Goal: Task Accomplishment & Management: Manage account settings

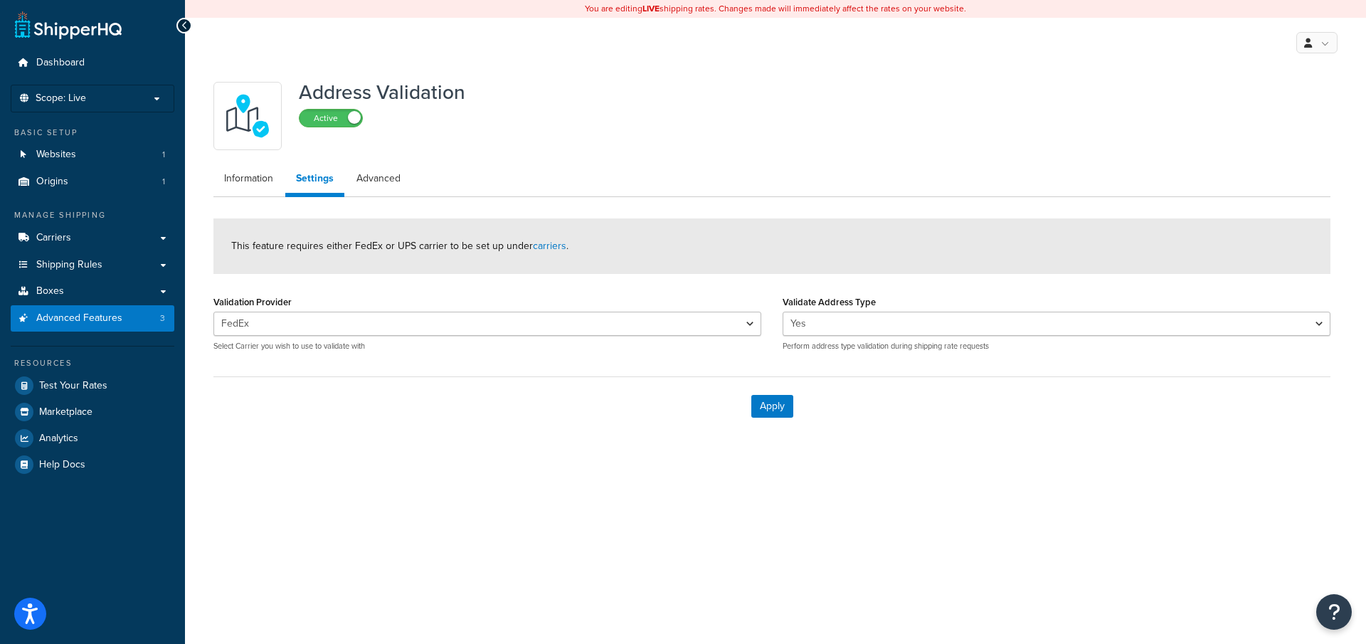
select select "131118"
click at [99, 243] on link "Carriers" at bounding box center [93, 238] width 164 height 26
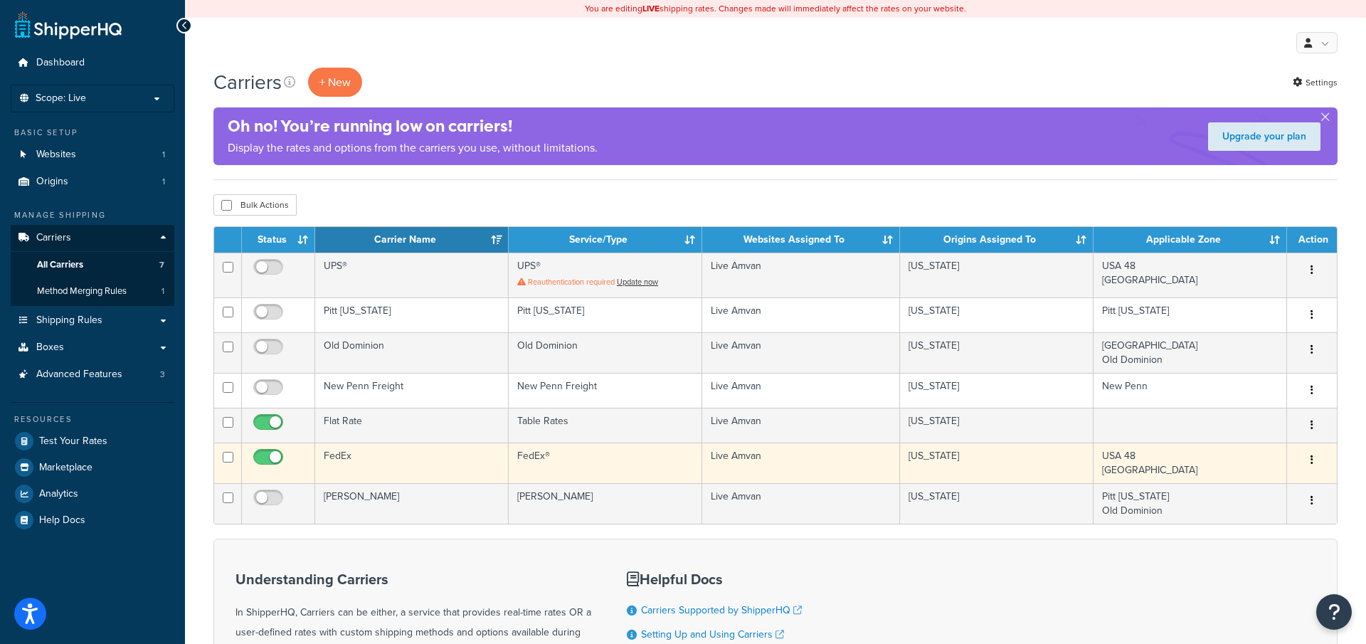
click at [403, 452] on td "FedEx" at bounding box center [411, 462] width 193 height 41
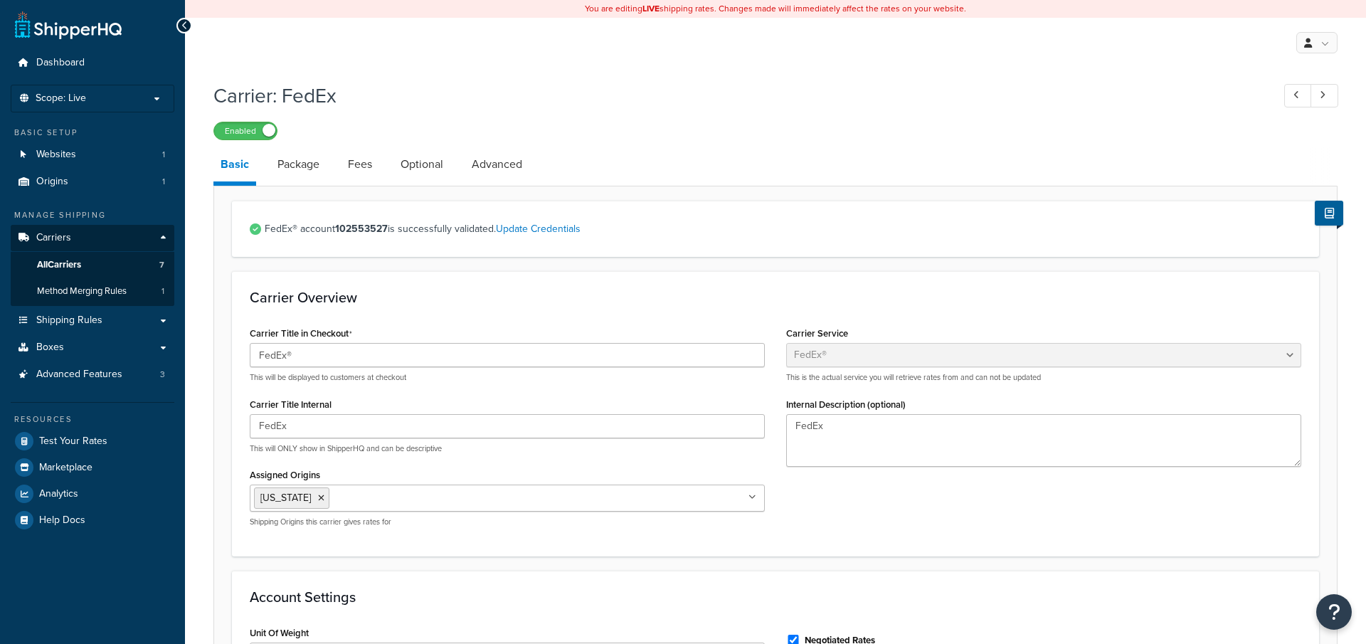
select select "fedEx"
select select "REGULAR_PICKUP"
select select "YOUR_PACKAGING"
click at [137, 368] on link "Advanced Features 3" at bounding box center [93, 374] width 164 height 26
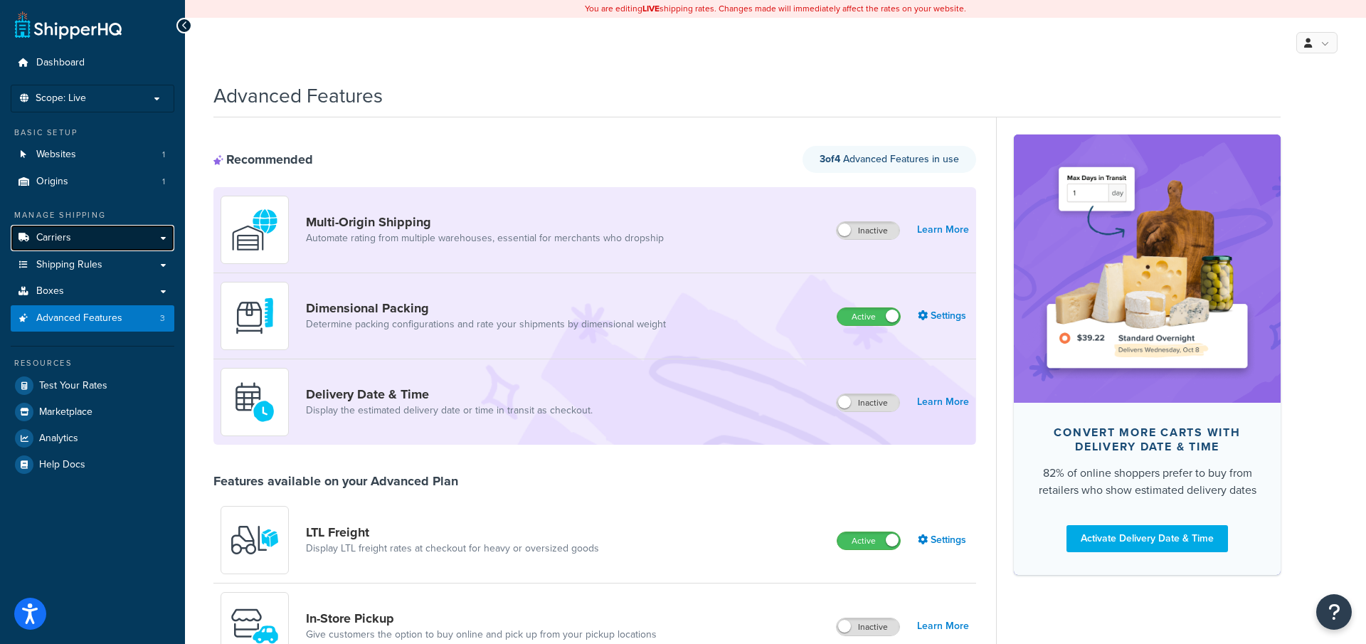
click at [112, 237] on link "Carriers" at bounding box center [93, 238] width 164 height 26
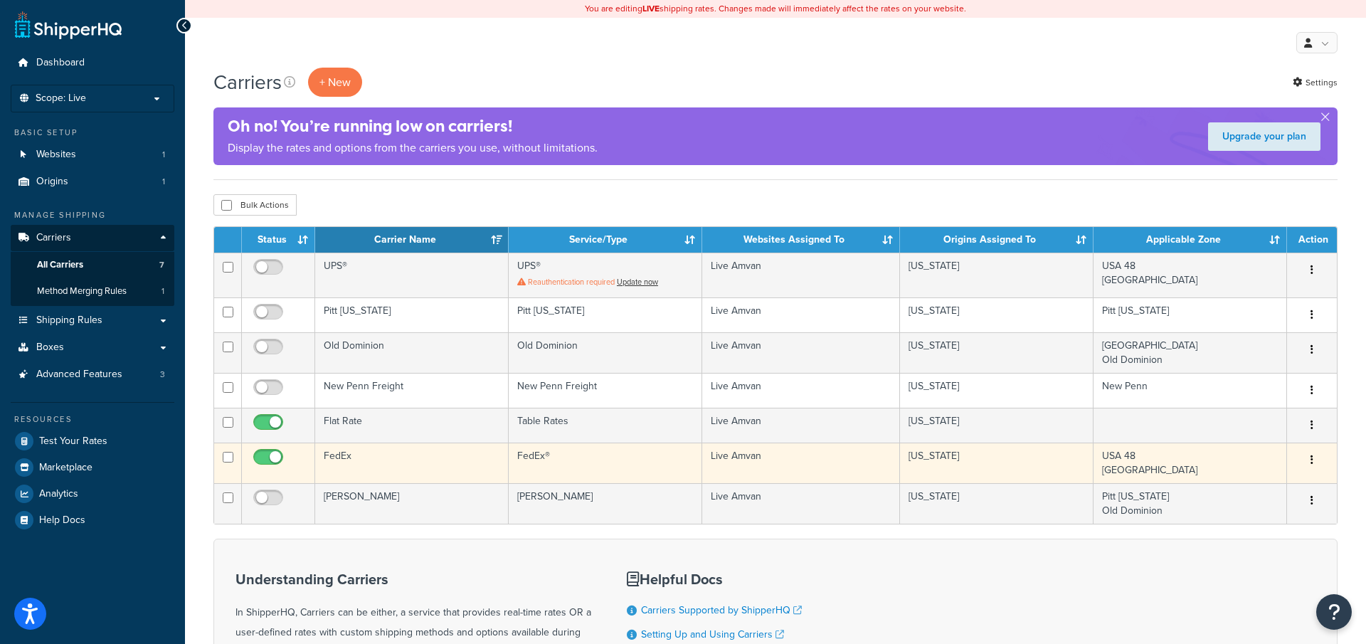
click at [443, 458] on td "FedEx" at bounding box center [411, 462] width 193 height 41
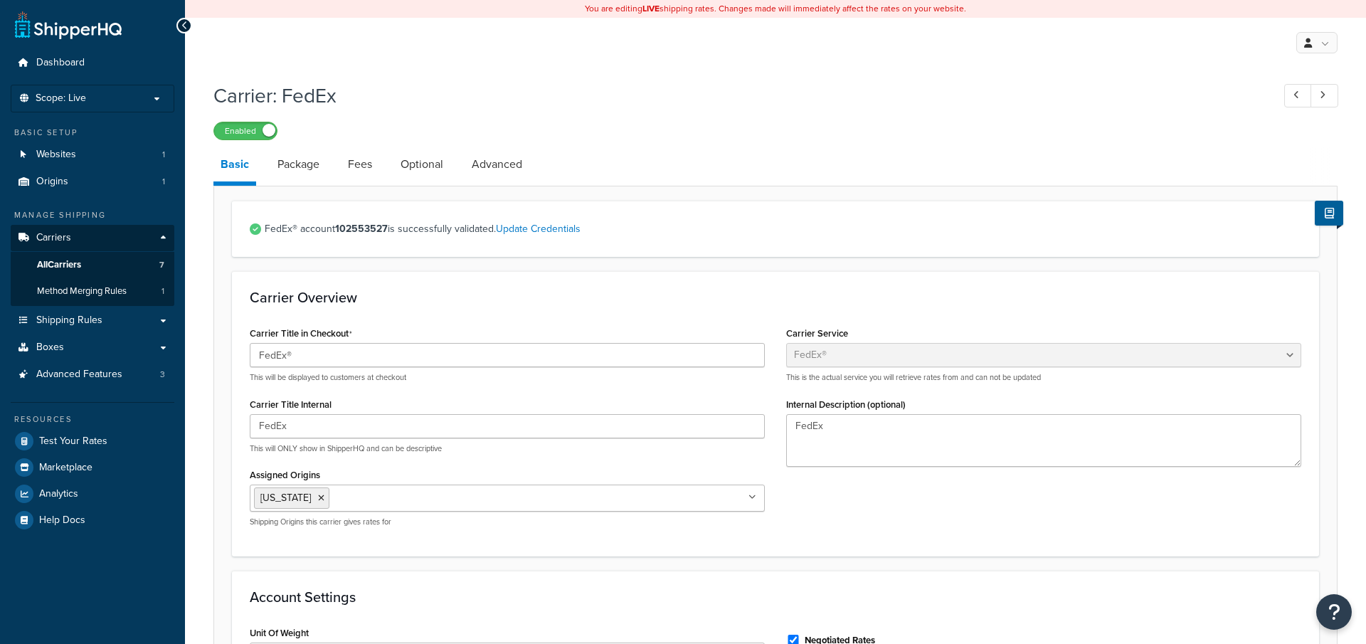
select select "fedEx"
select select "REGULAR_PICKUP"
select select "YOUR_PACKAGING"
click at [415, 174] on link "Optional" at bounding box center [421, 164] width 57 height 34
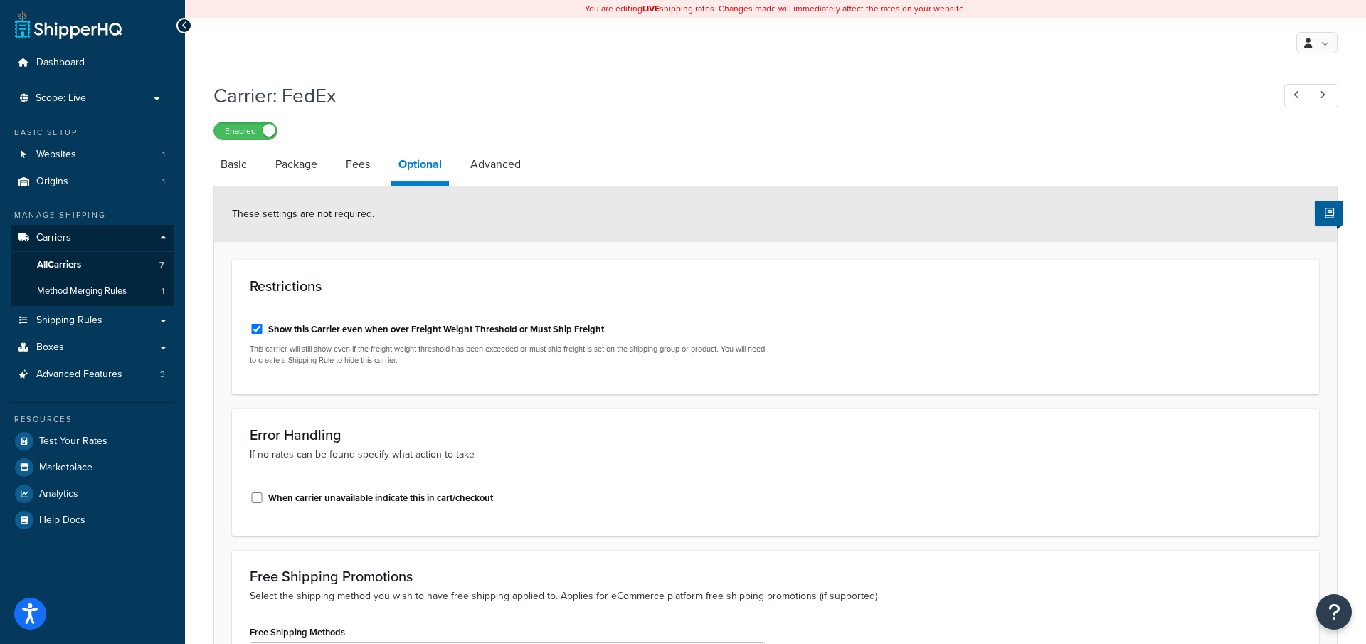
scroll to position [422, 0]
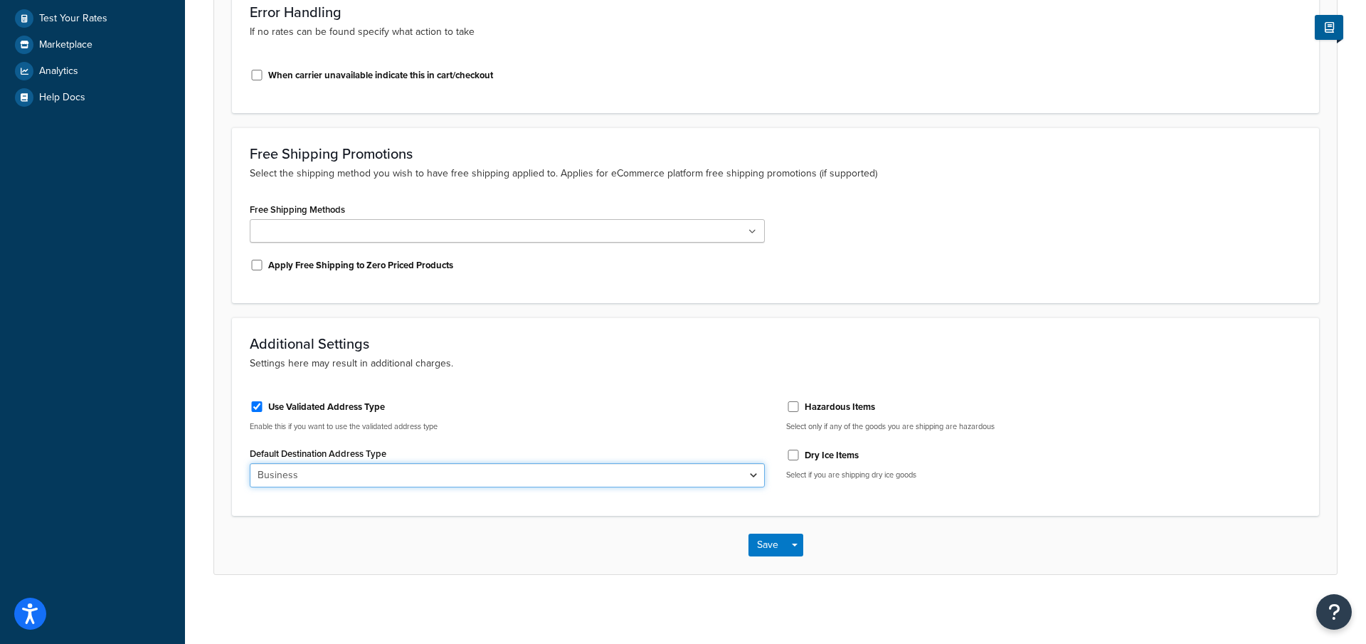
click at [346, 466] on select "Business Residential" at bounding box center [507, 475] width 515 height 24
select select "residential"
click at [250, 463] on select "Business Residential" at bounding box center [507, 475] width 515 height 24
click at [806, 545] on div "Save Save Dropdown Save and Edit" at bounding box center [775, 545] width 1122 height 58
click at [796, 544] on span "button" at bounding box center [795, 544] width 6 height 3
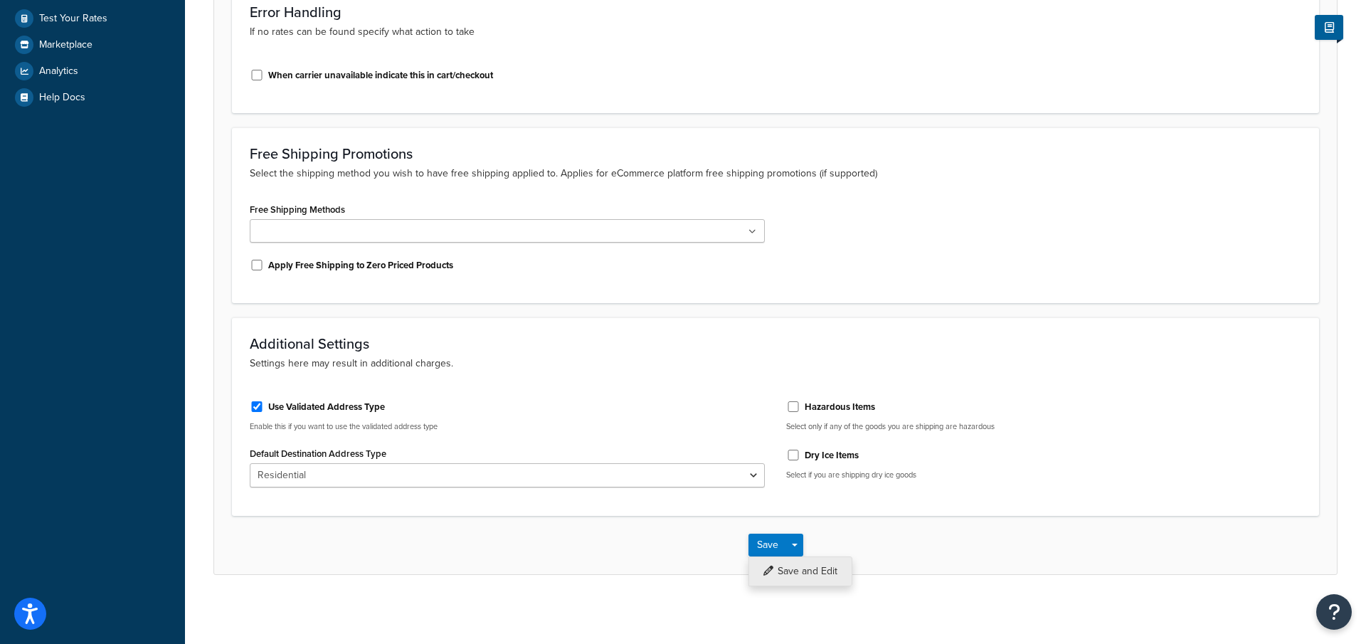
click at [796, 560] on button "Save and Edit" at bounding box center [800, 571] width 104 height 30
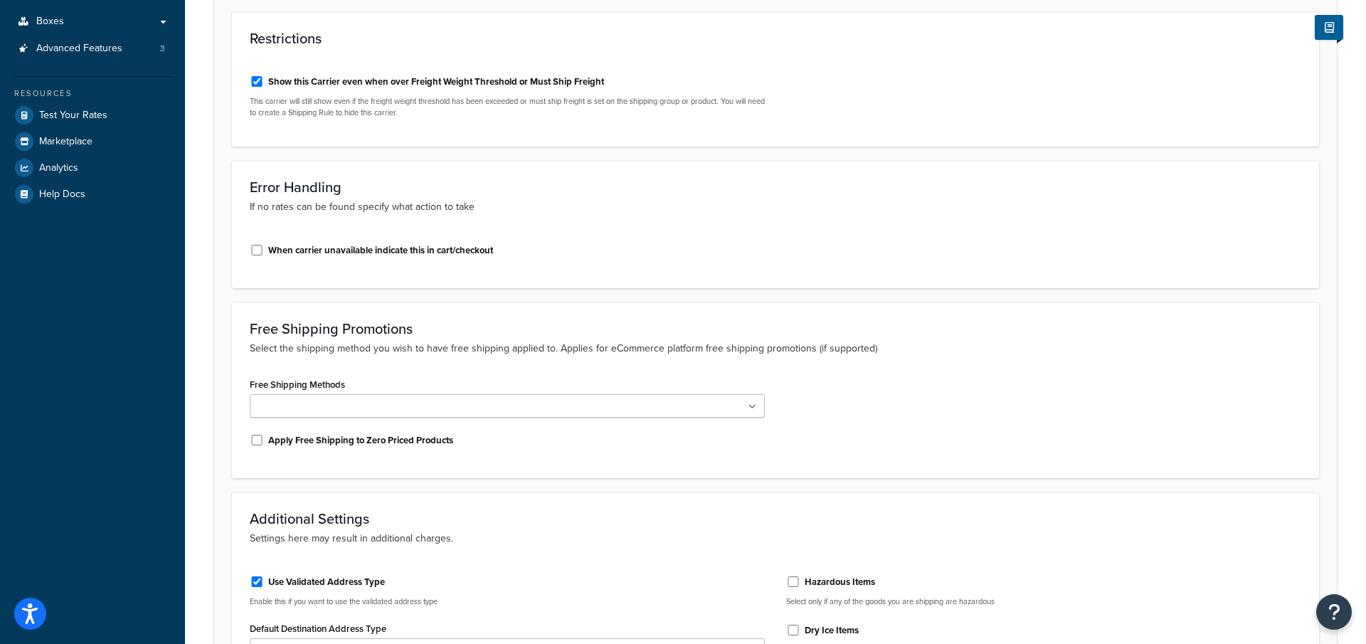
scroll to position [500, 0]
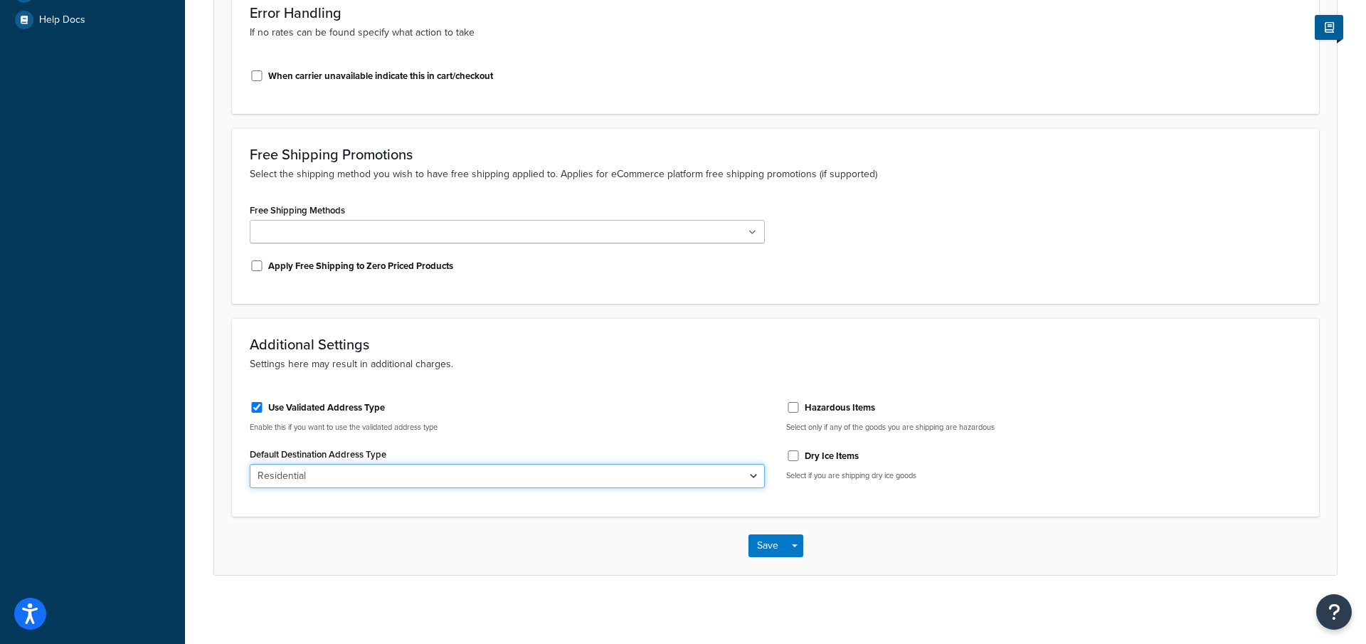
click at [410, 472] on select "Business Residential" at bounding box center [507, 476] width 515 height 24
select select "business"
click at [250, 464] on select "Business Residential" at bounding box center [507, 476] width 515 height 24
click at [804, 541] on div "Save Save Dropdown Save and Edit" at bounding box center [775, 545] width 1122 height 58
click at [799, 541] on button "Save Dropdown" at bounding box center [794, 545] width 17 height 23
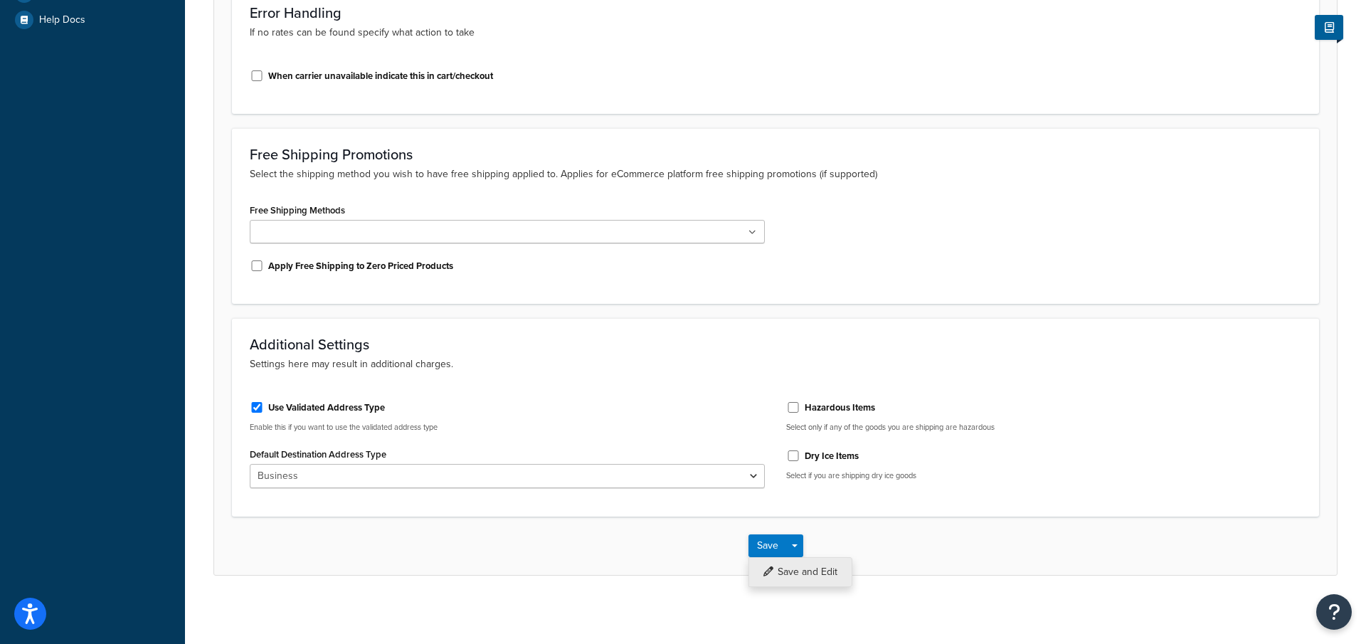
click at [799, 574] on button "Save and Edit" at bounding box center [800, 572] width 104 height 30
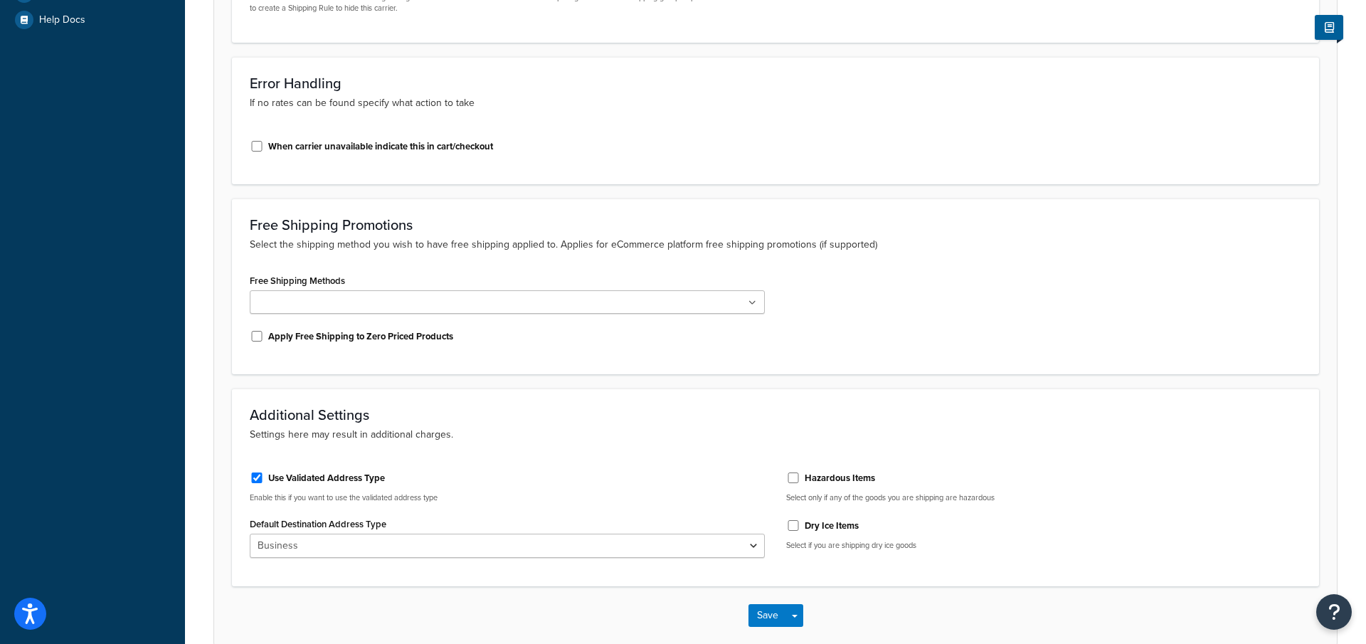
scroll to position [0, 0]
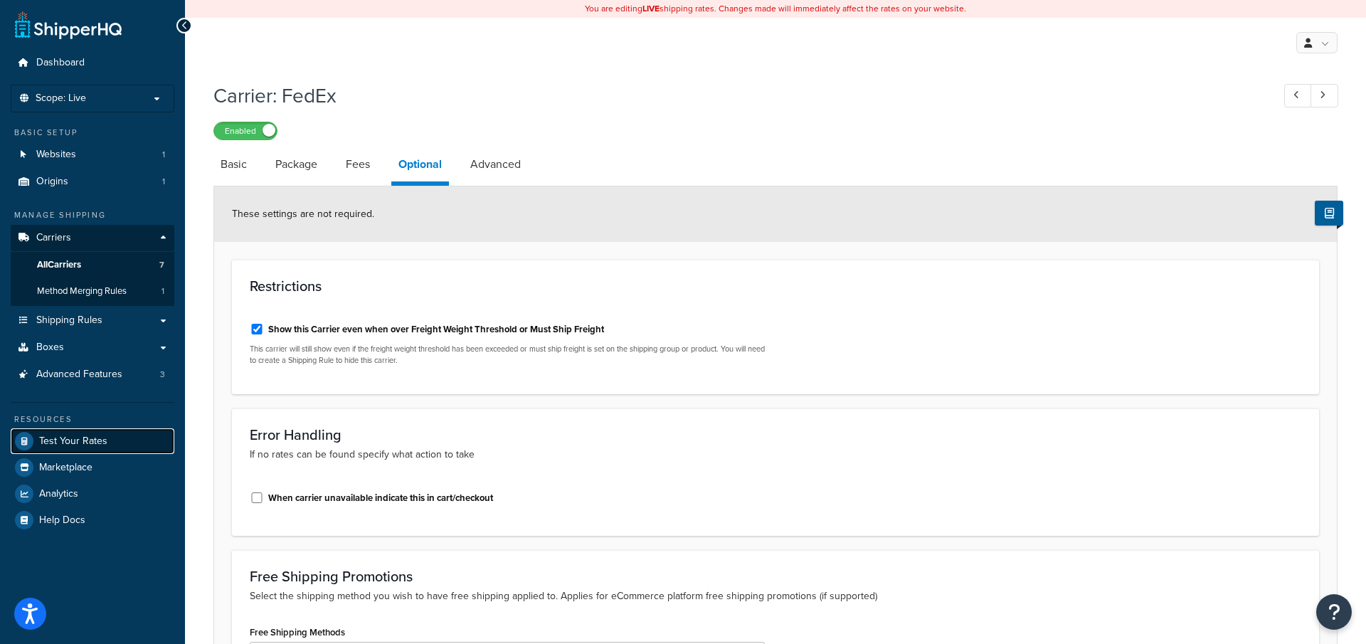
click at [107, 432] on link "Test Your Rates" at bounding box center [93, 441] width 164 height 26
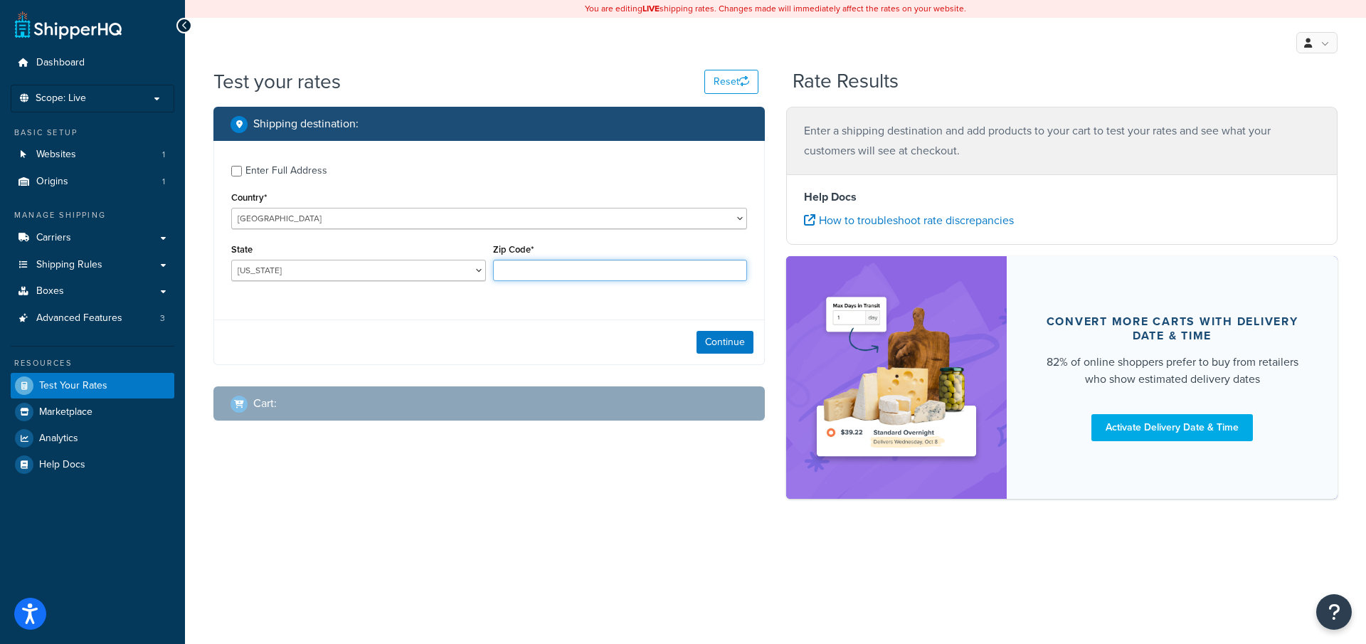
click at [512, 272] on input "Zip Code*" at bounding box center [620, 270] width 255 height 21
type input "35005"
click at [297, 170] on div "Enter Full Address" at bounding box center [286, 171] width 82 height 20
click at [242, 170] on input "Enter Full Address" at bounding box center [236, 171] width 11 height 11
checkbox input "true"
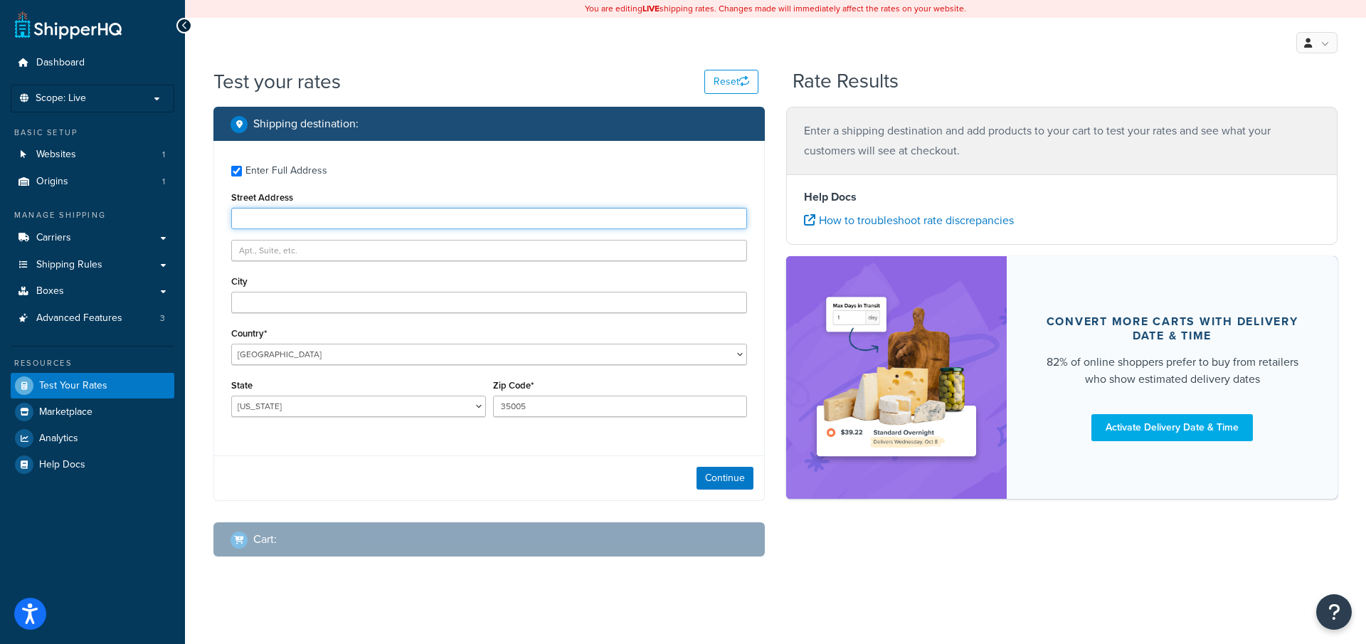
click at [309, 228] on input "Street Address" at bounding box center [489, 218] width 516 height 21
type input "1st Avenue"
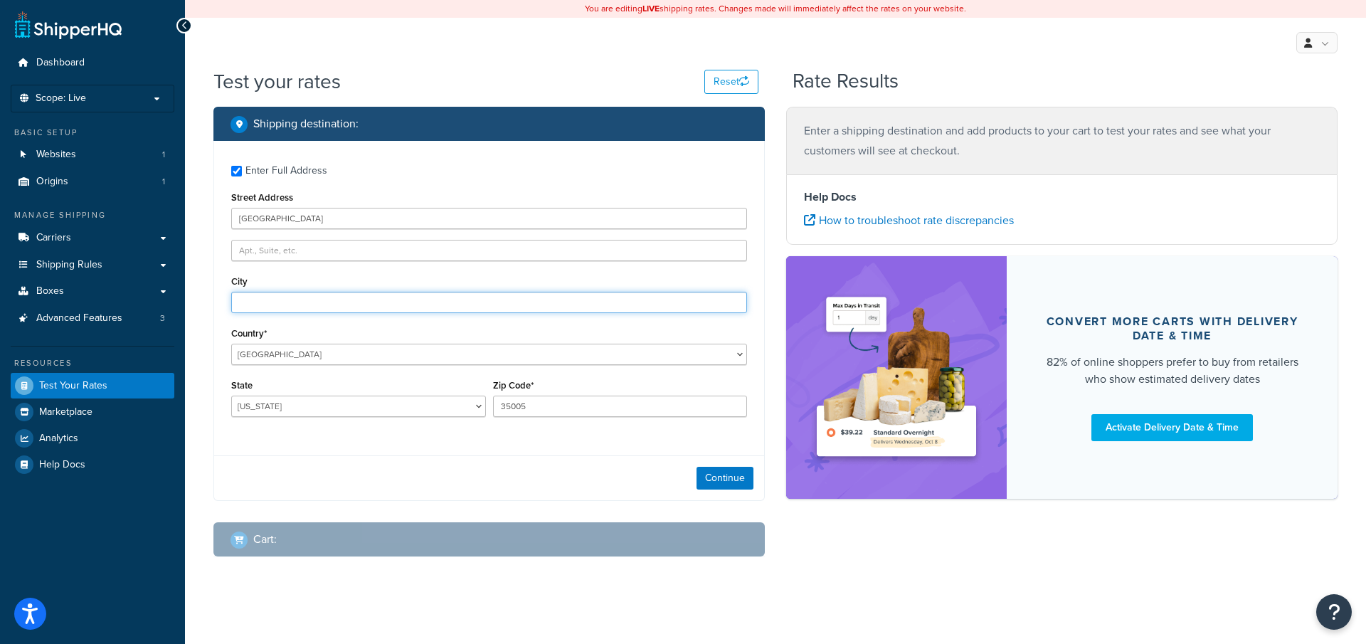
click at [286, 307] on input "City" at bounding box center [489, 302] width 516 height 21
type input "Adamsville"
click at [747, 484] on button "Continue" at bounding box center [724, 478] width 57 height 23
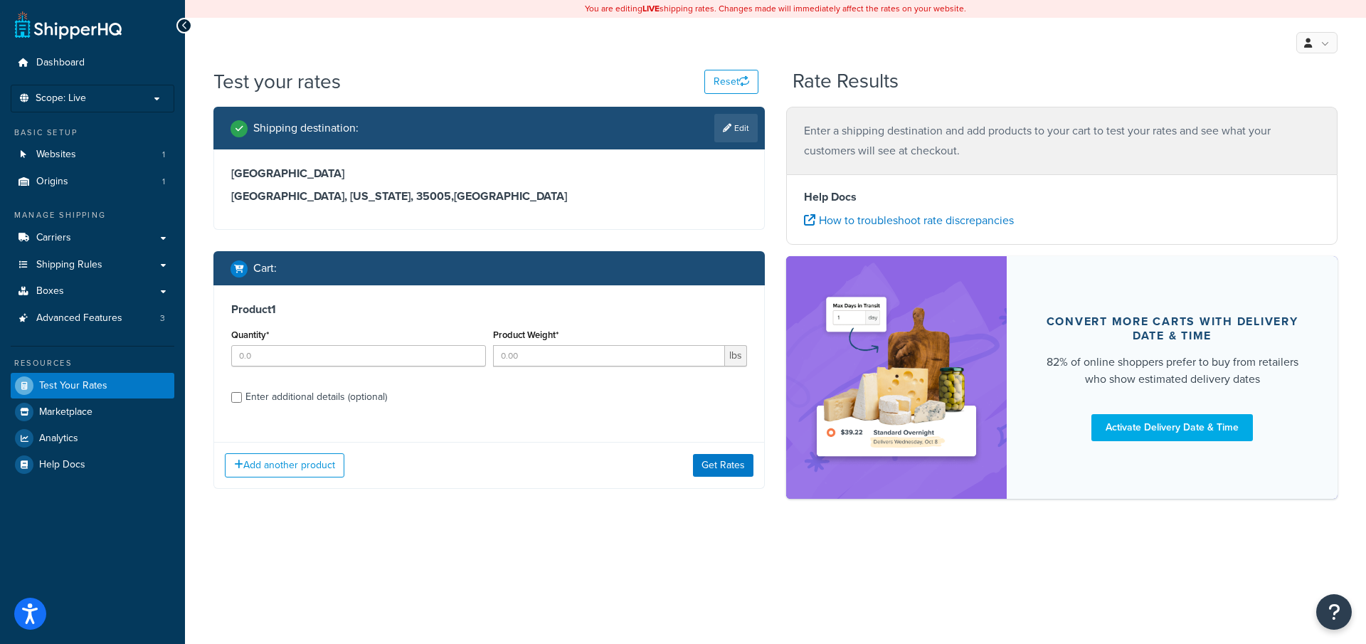
click at [403, 344] on div "Quantity*" at bounding box center [358, 345] width 255 height 41
click at [403, 353] on input "Quantity*" at bounding box center [358, 355] width 255 height 21
type input "1"
click at [730, 472] on button "Get Rates" at bounding box center [723, 465] width 60 height 23
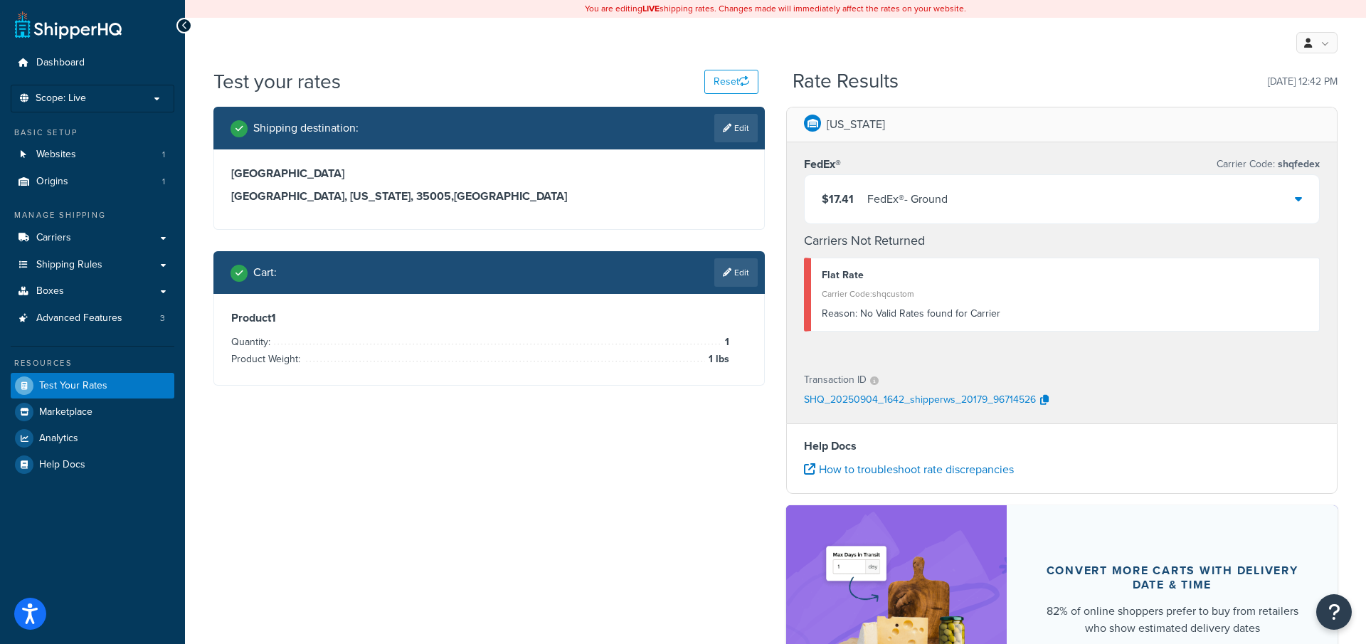
click at [1025, 218] on div "$17.41 FedEx® - Ground" at bounding box center [1061, 199] width 514 height 48
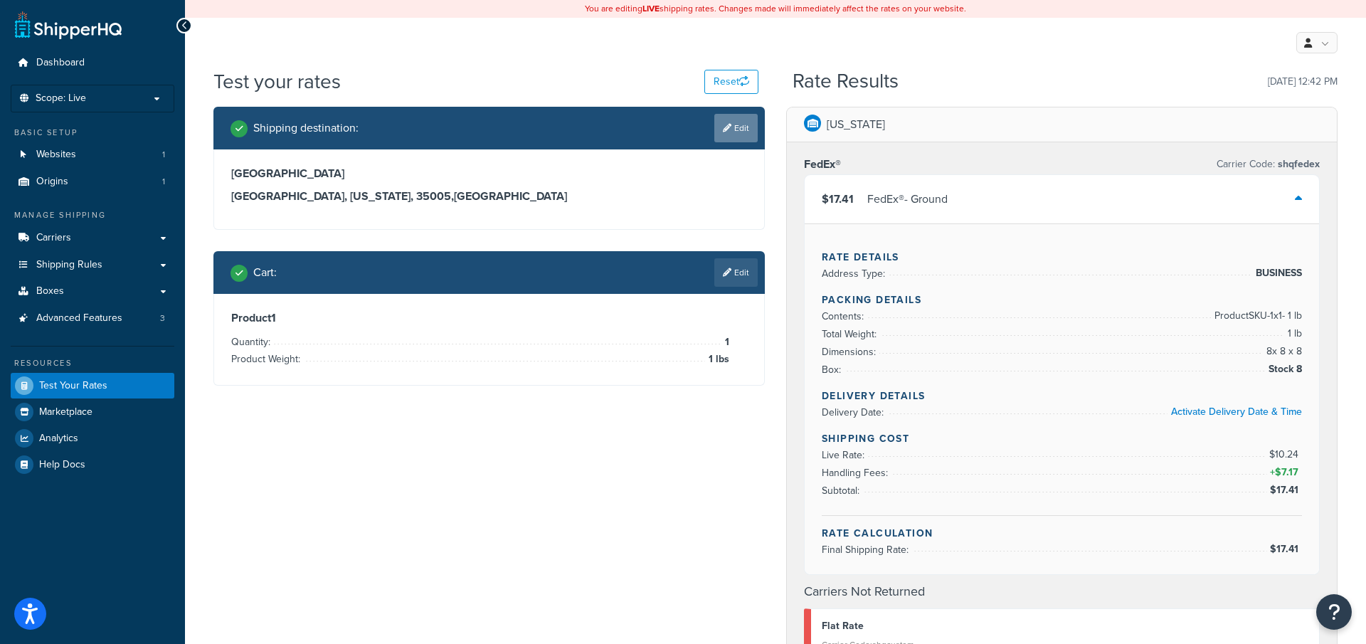
click at [746, 130] on link "Edit" at bounding box center [735, 128] width 43 height 28
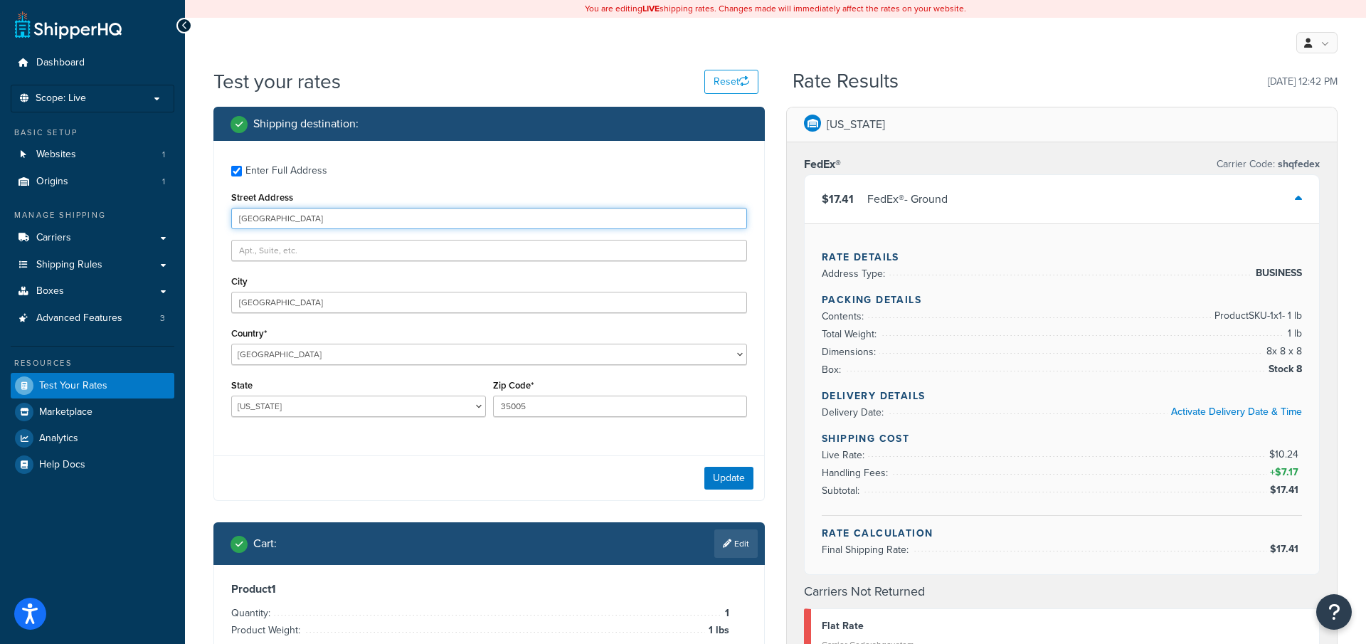
click at [310, 228] on input "1st Avenue" at bounding box center [489, 218] width 516 height 21
paste input "23 Oak Street"
type input "123 Oak Street"
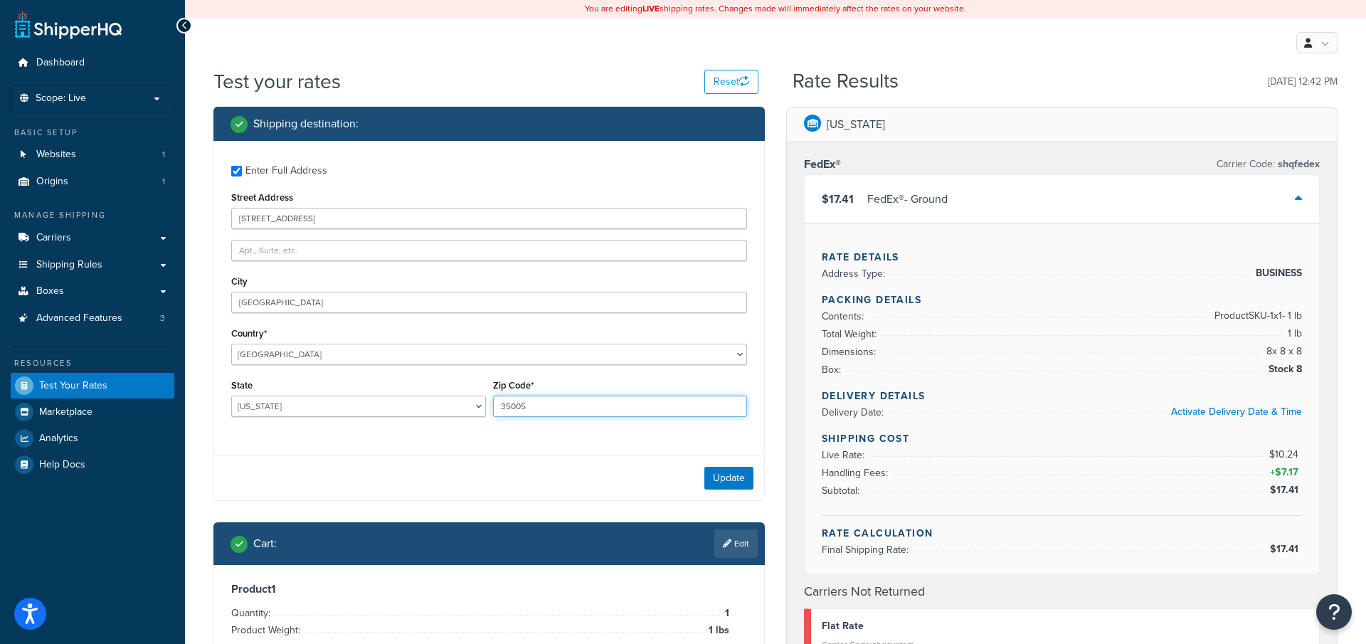
click at [532, 409] on input "35005" at bounding box center [620, 405] width 255 height 21
paste input "203"
type input "35203"
click at [291, 309] on input "Adamsville" at bounding box center [489, 302] width 516 height 21
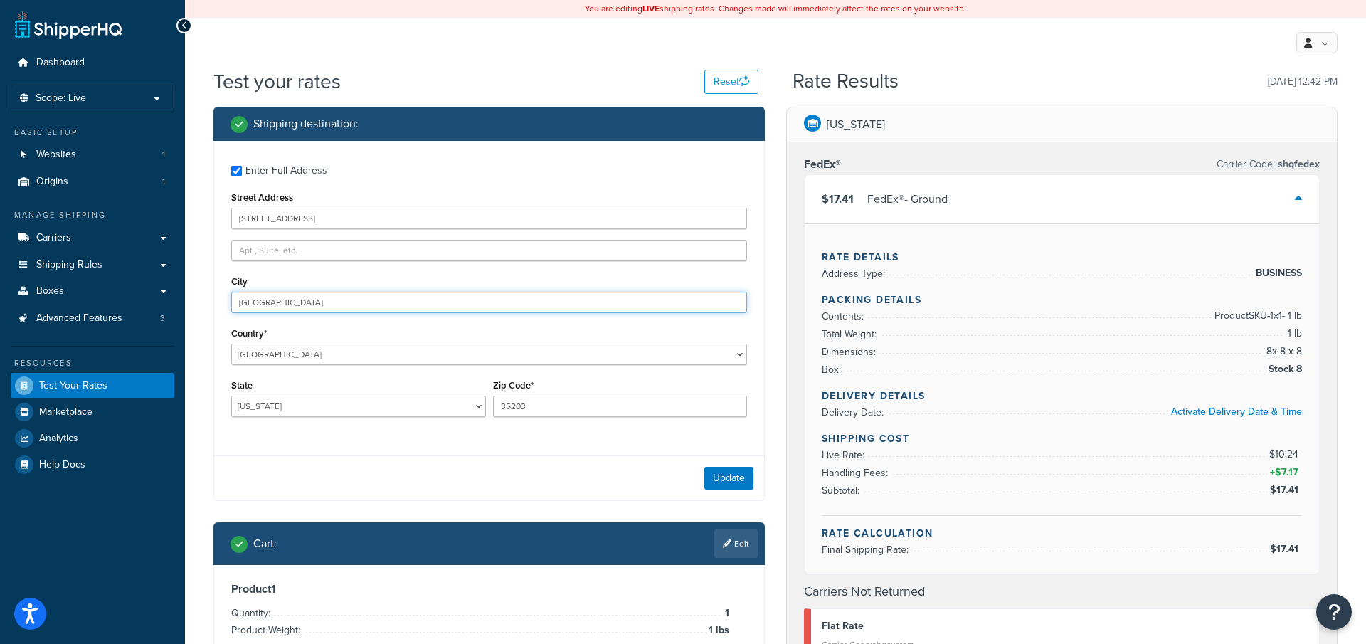
click at [291, 309] on input "Adamsville" at bounding box center [489, 302] width 516 height 21
paste input "Birmingham"
type input "Birmingham"
click at [730, 481] on button "Update" at bounding box center [728, 478] width 49 height 23
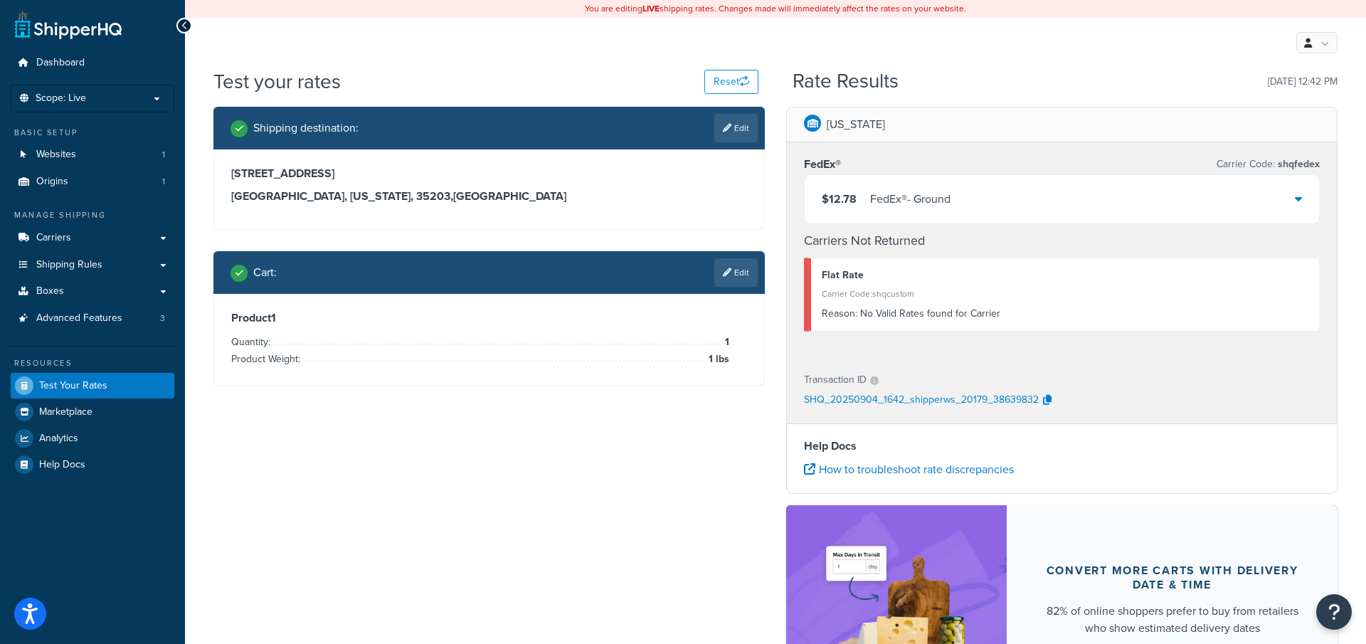
click at [981, 209] on div "$12.78 FedEx® - Ground" at bounding box center [1061, 199] width 514 height 48
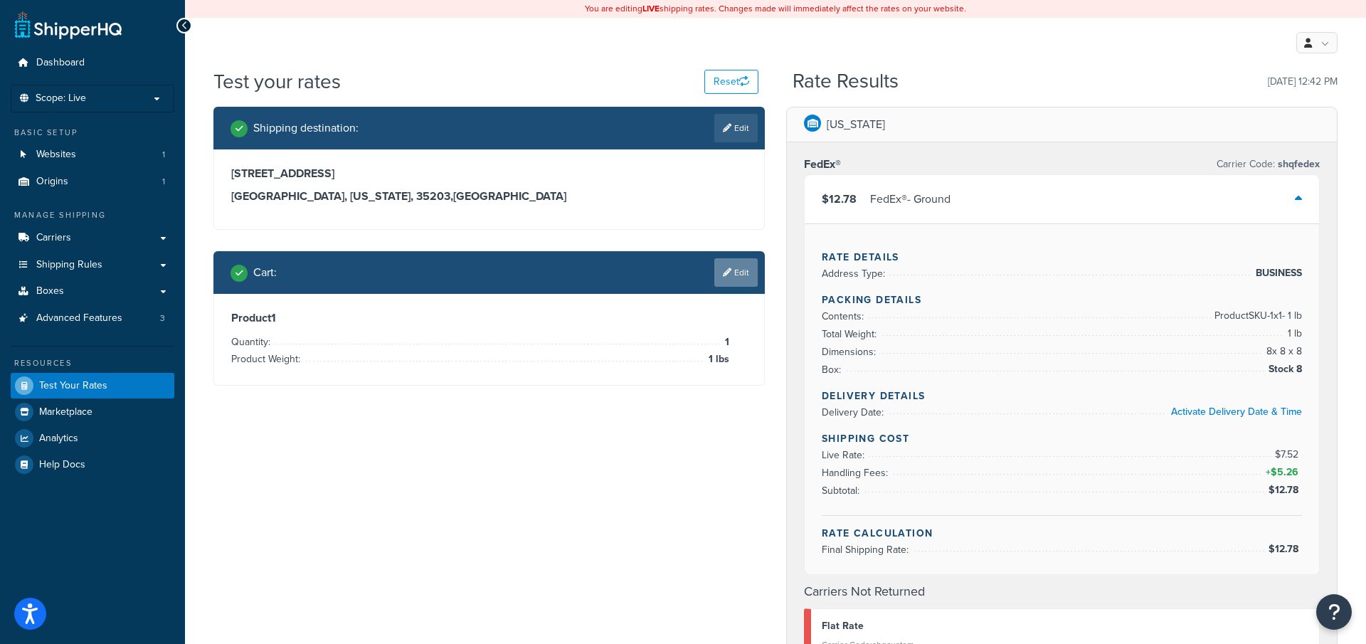
click at [733, 272] on link "Edit" at bounding box center [735, 272] width 43 height 28
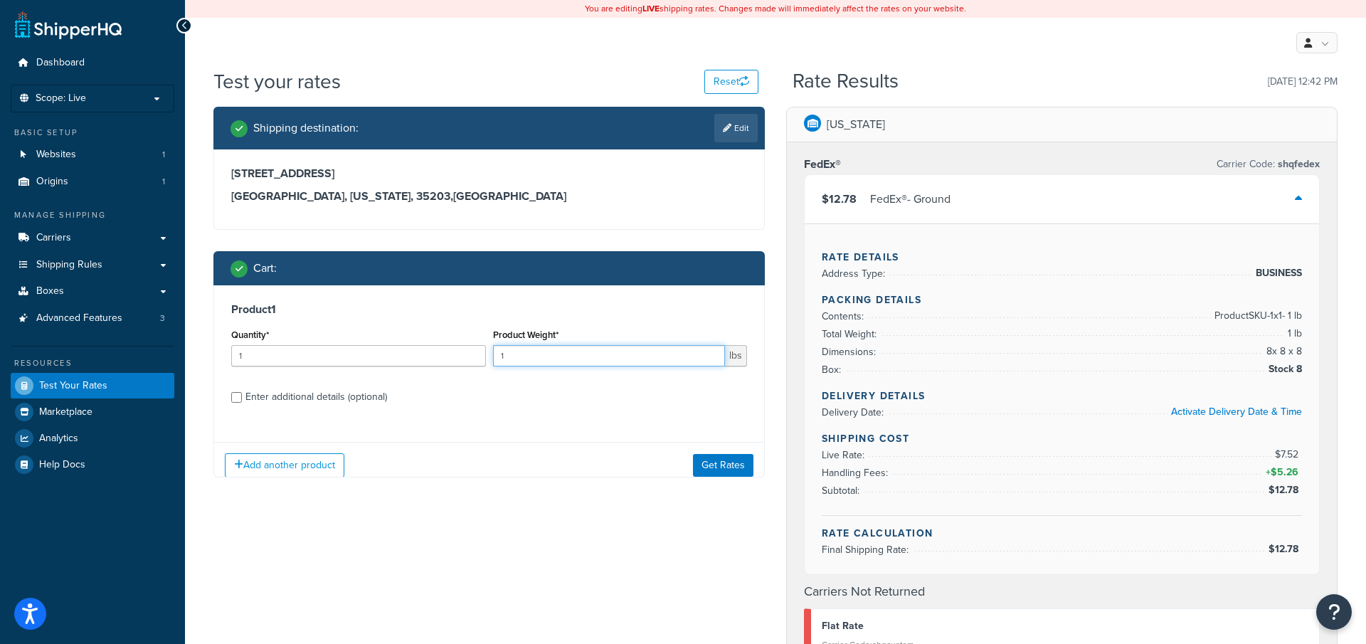
click at [590, 360] on input "1" at bounding box center [609, 355] width 233 height 21
type input "1.5"
click at [82, 237] on link "Carriers" at bounding box center [93, 238] width 164 height 26
click at [717, 471] on button "Get Rates" at bounding box center [723, 465] width 60 height 23
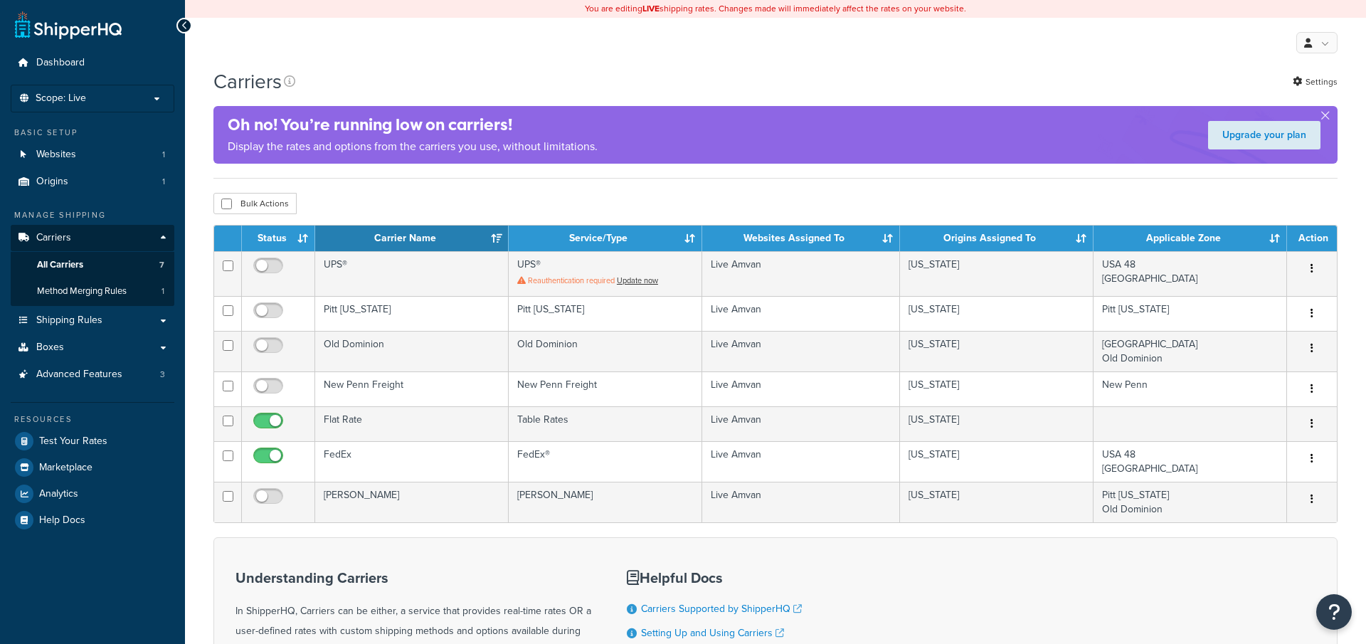
click at [400, 417] on td "Flat Rate" at bounding box center [411, 423] width 193 height 35
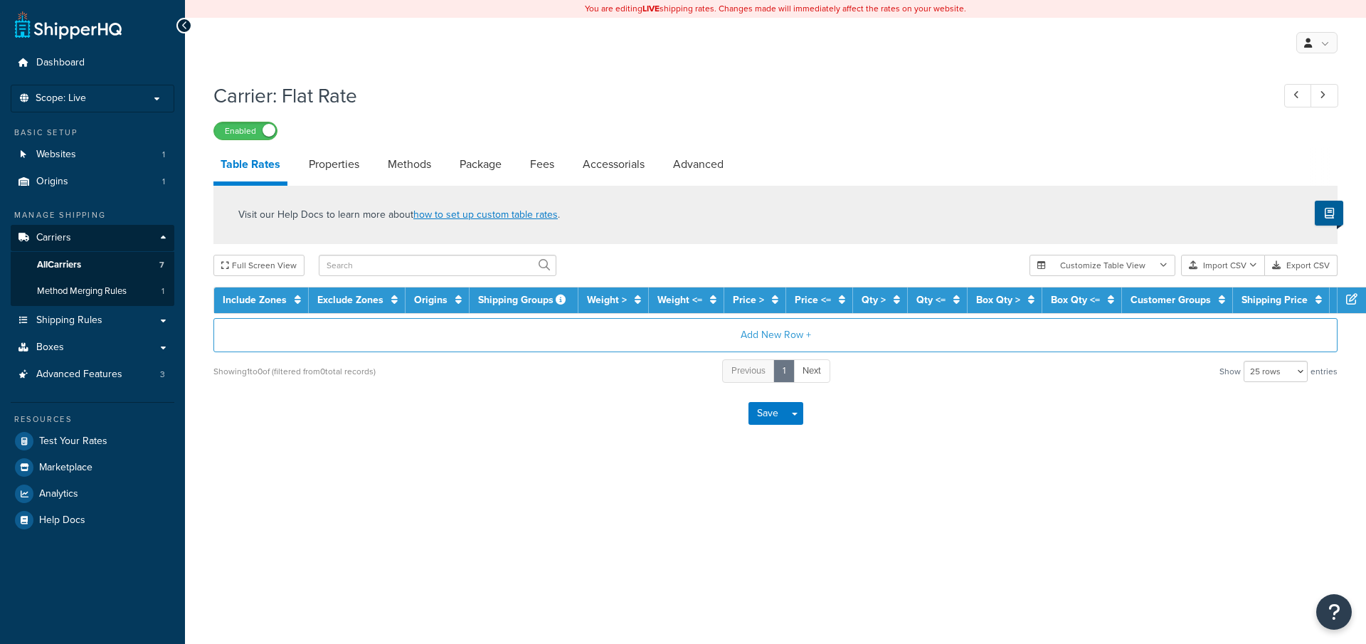
select select "25"
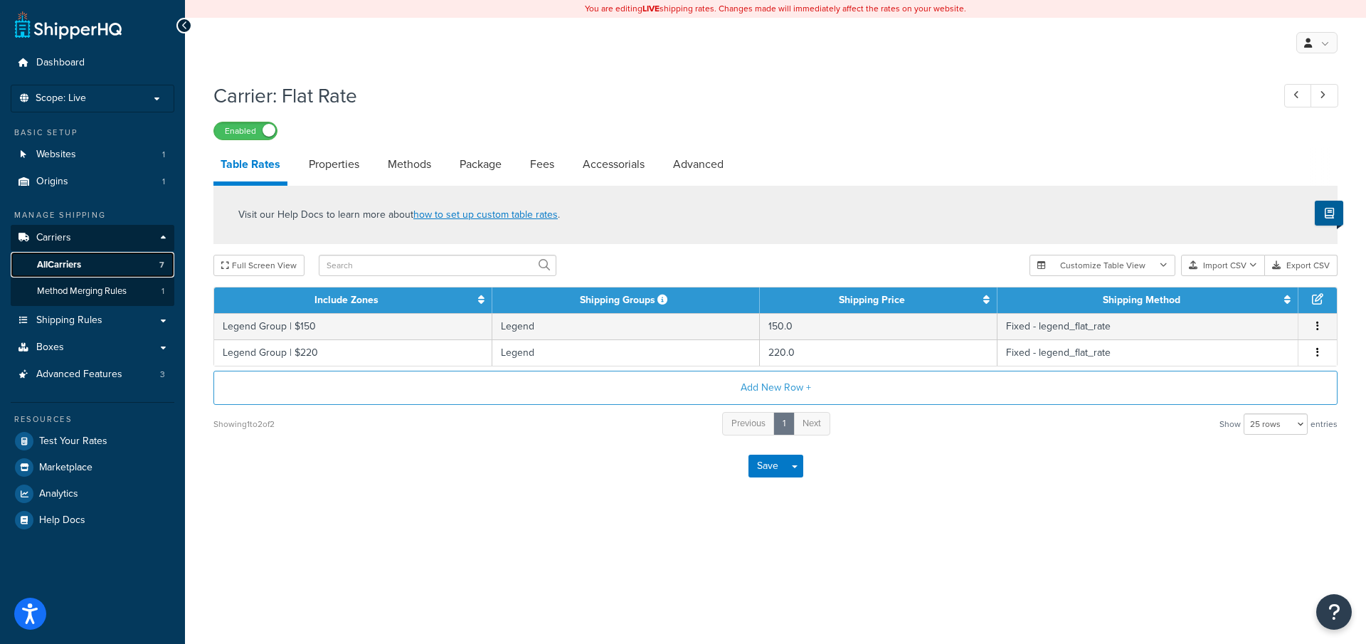
click at [109, 269] on link "All Carriers 7" at bounding box center [93, 265] width 164 height 26
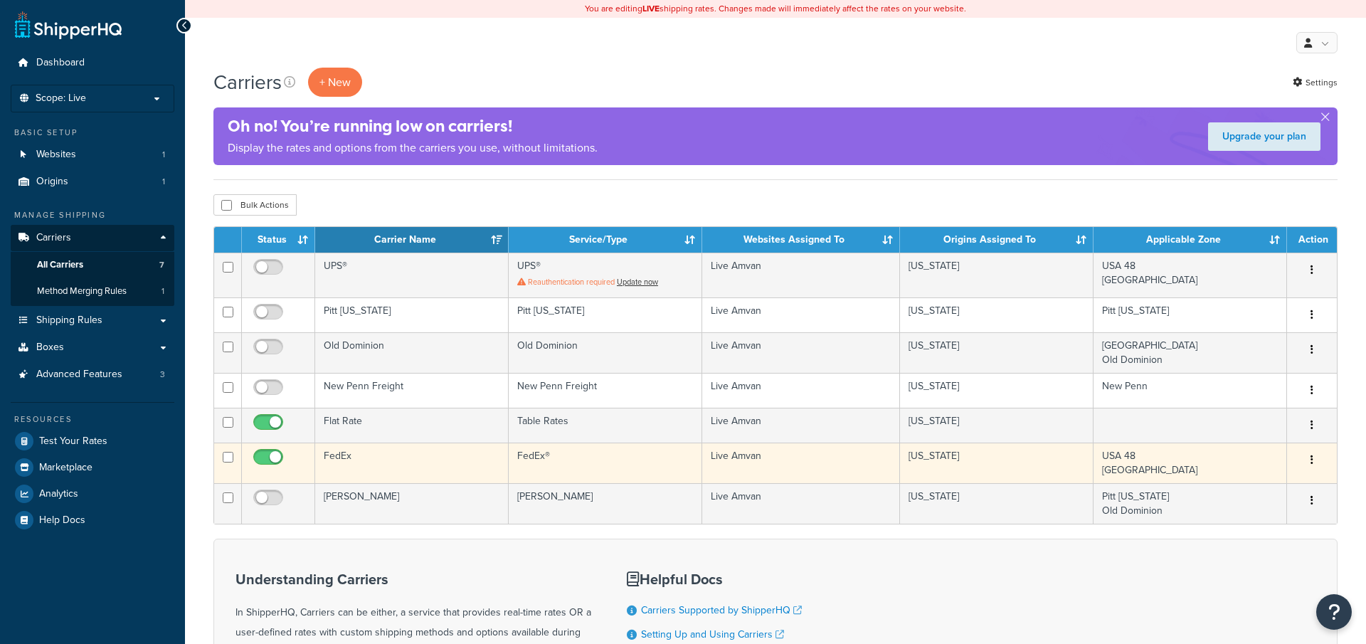
click at [365, 457] on td "FedEx" at bounding box center [411, 462] width 193 height 41
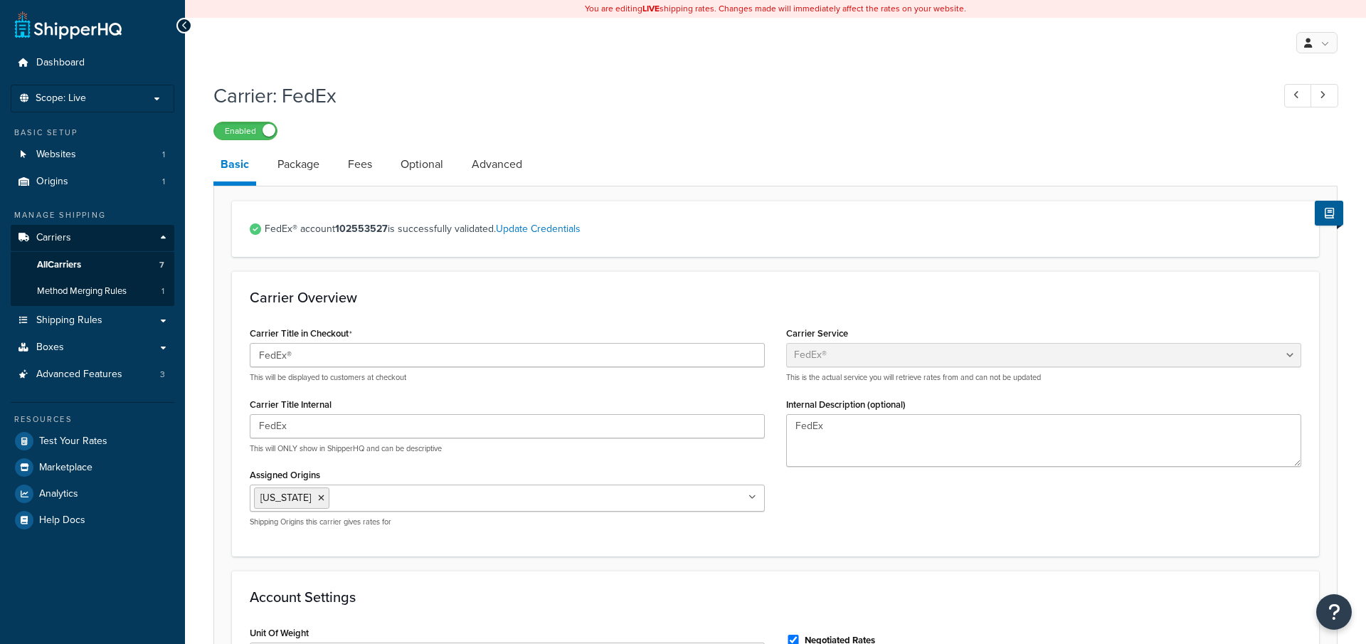
select select "fedEx"
select select "REGULAR_PICKUP"
select select "YOUR_PACKAGING"
click at [428, 164] on link "Optional" at bounding box center [421, 164] width 57 height 34
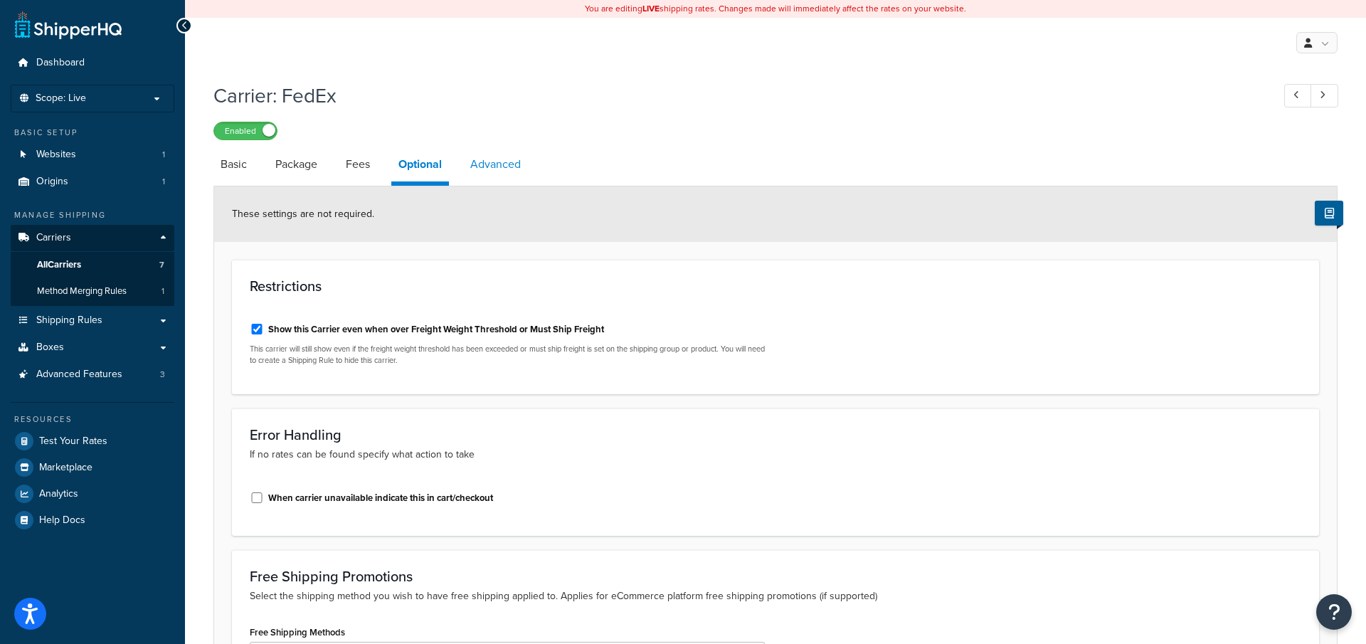
click at [507, 166] on link "Advanced" at bounding box center [495, 164] width 65 height 34
select select "false"
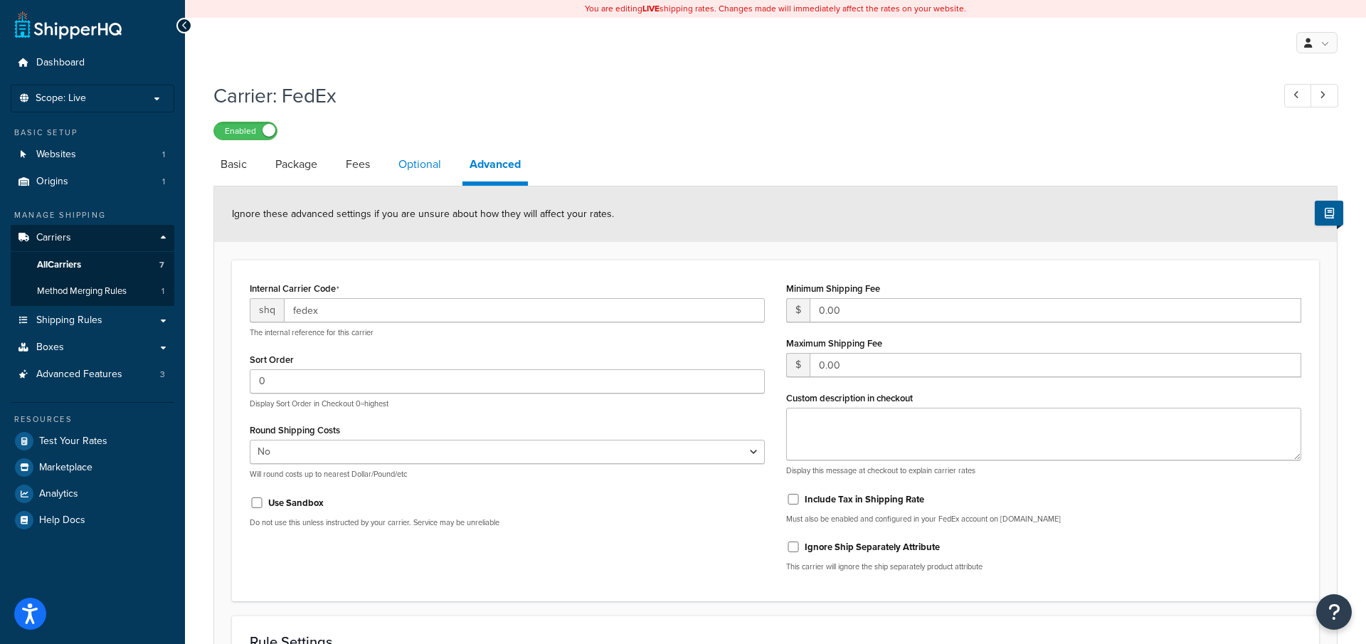
click at [423, 164] on link "Optional" at bounding box center [419, 164] width 57 height 34
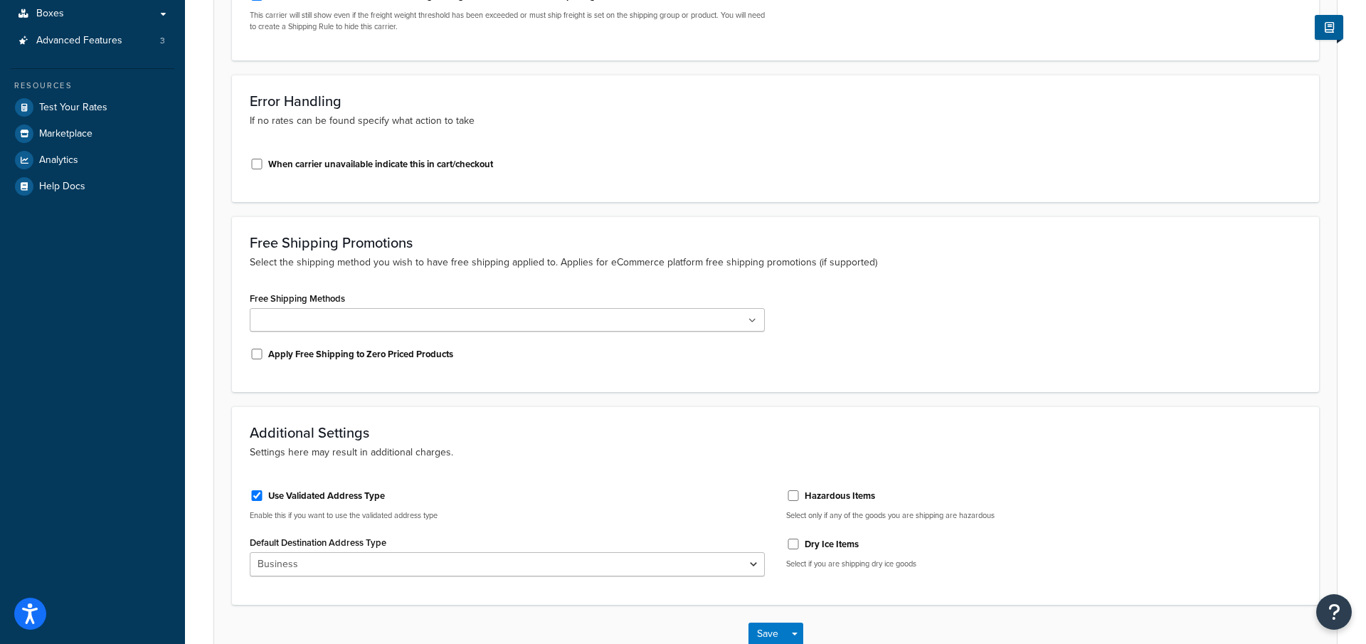
scroll to position [422, 0]
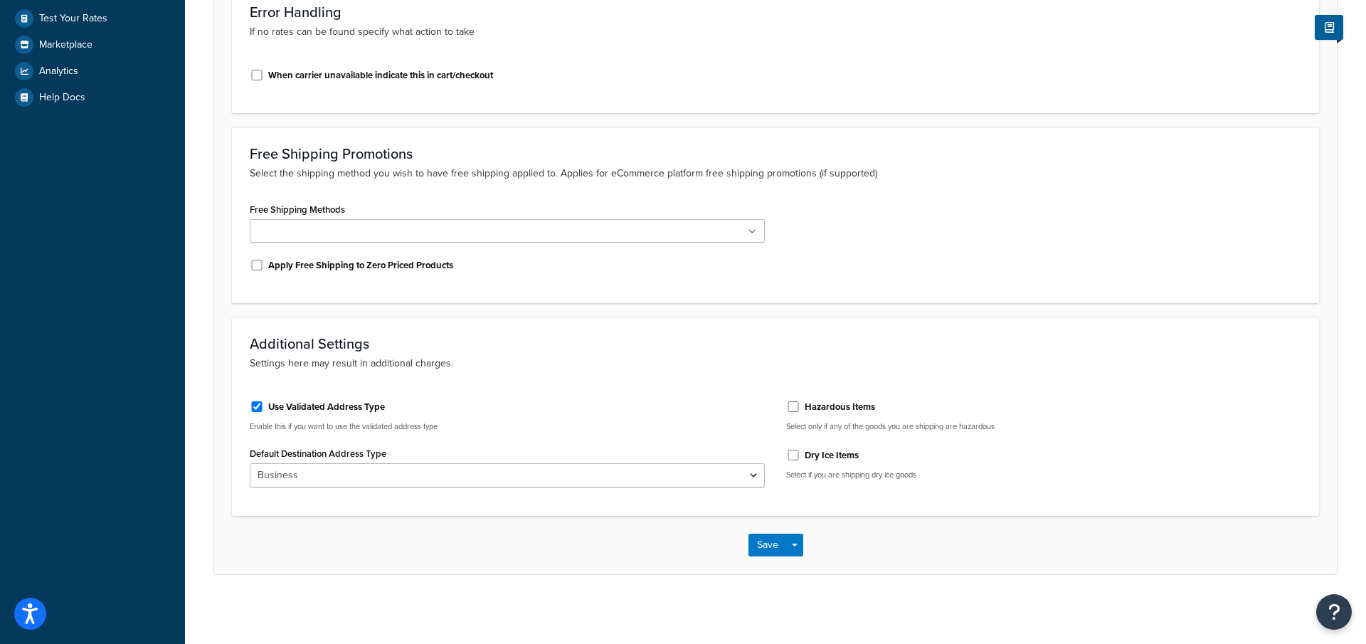
click at [337, 406] on label "Use Validated Address Type" at bounding box center [326, 406] width 117 height 13
click at [264, 406] on input "Use Validated Address Type" at bounding box center [257, 406] width 14 height 11
checkbox input "false"
select select "business"
click at [343, 403] on label "Use Validated Address Type" at bounding box center [326, 406] width 117 height 13
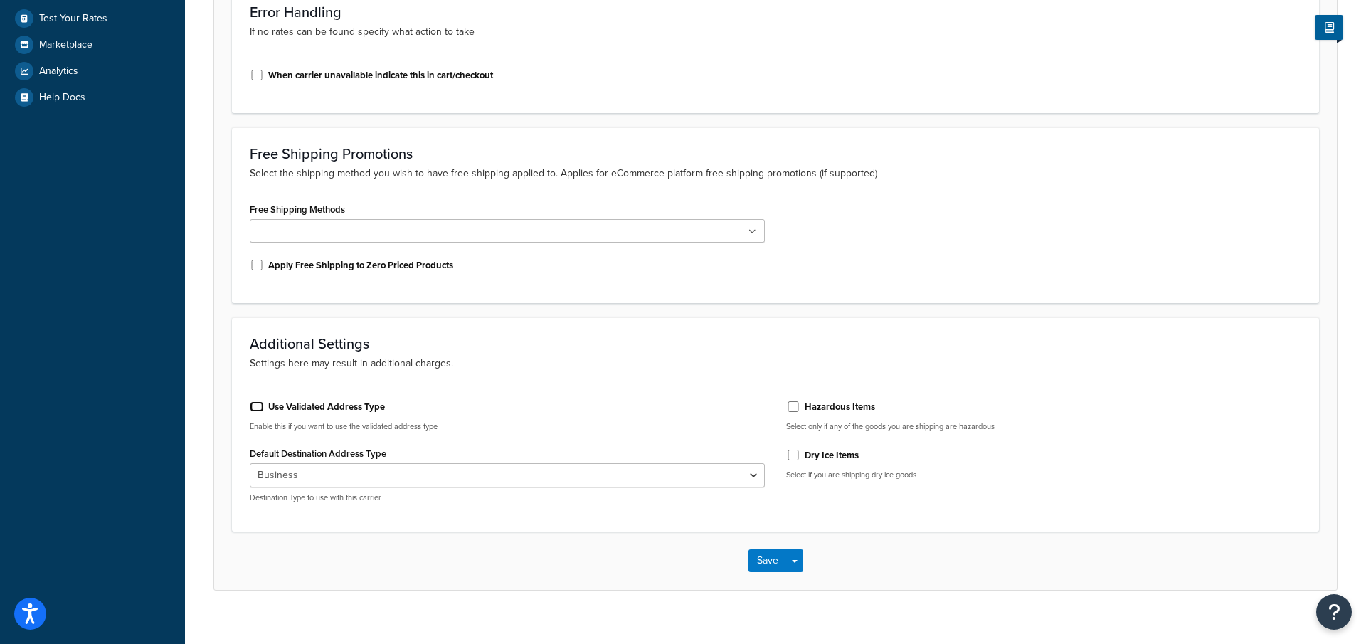
click at [264, 403] on input "Use Validated Address Type" at bounding box center [257, 406] width 14 height 11
checkbox input "true"
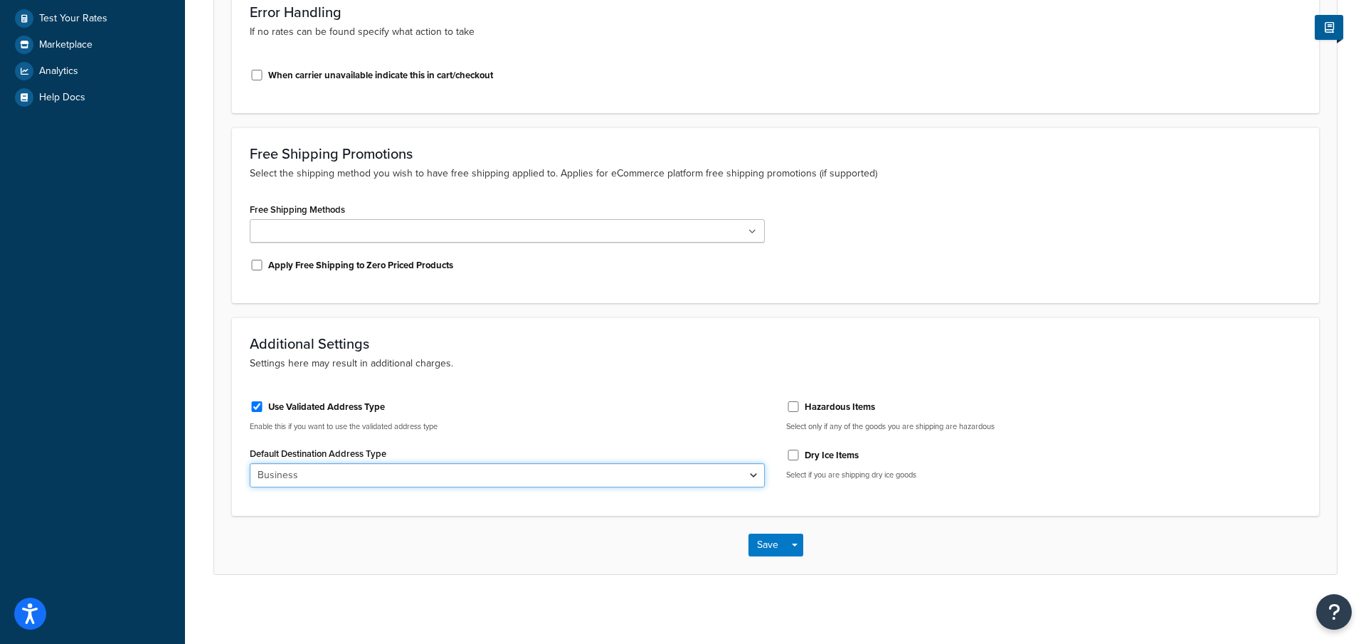
click at [401, 477] on select "Business Residential" at bounding box center [507, 475] width 515 height 24
select select "residential"
click at [250, 463] on select "Business Residential" at bounding box center [507, 475] width 515 height 24
click at [797, 542] on button "Save Dropdown" at bounding box center [794, 544] width 17 height 23
click at [797, 559] on button "Save and Edit" at bounding box center [800, 571] width 104 height 30
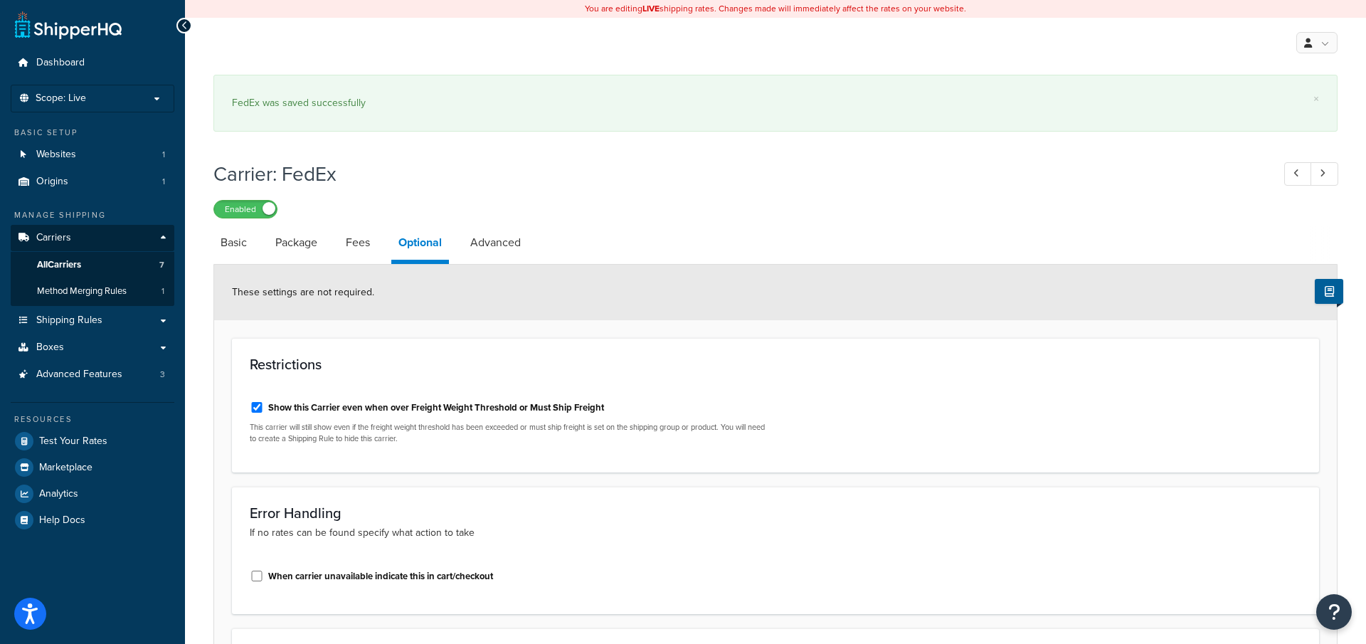
scroll to position [500, 0]
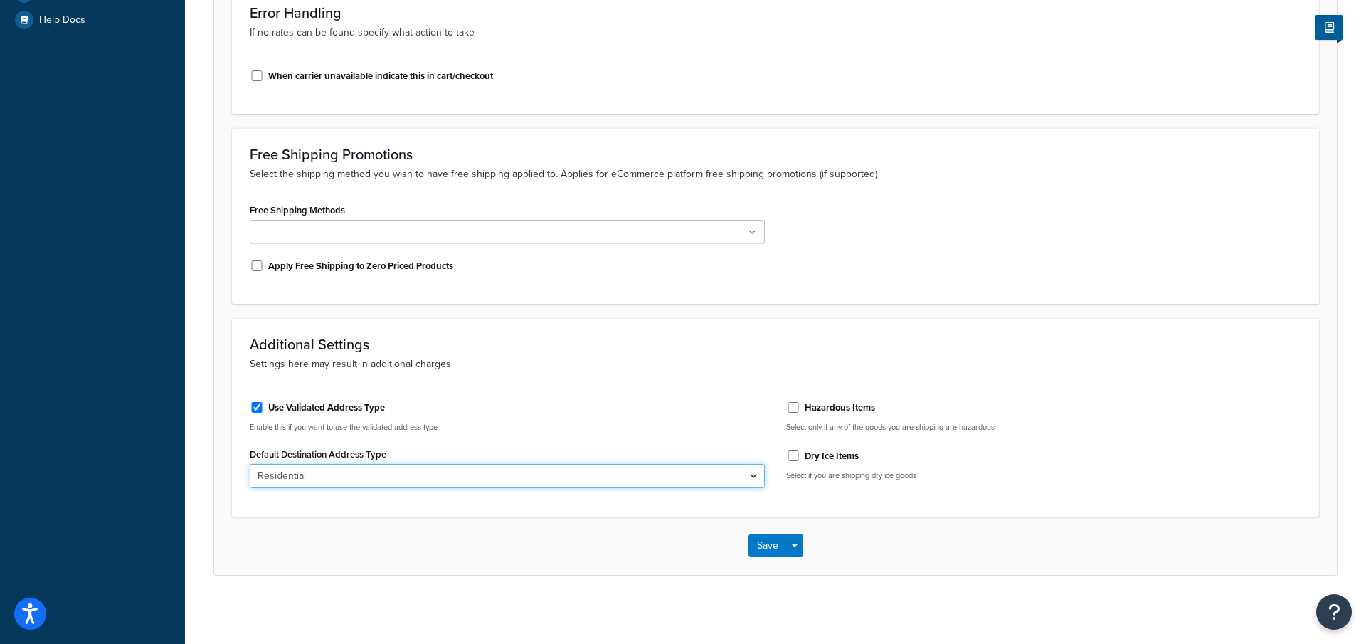
click at [389, 477] on select "Business Residential" at bounding box center [507, 476] width 515 height 24
select select "business"
click at [250, 463] on select "Business Residential" at bounding box center [507, 475] width 515 height 24
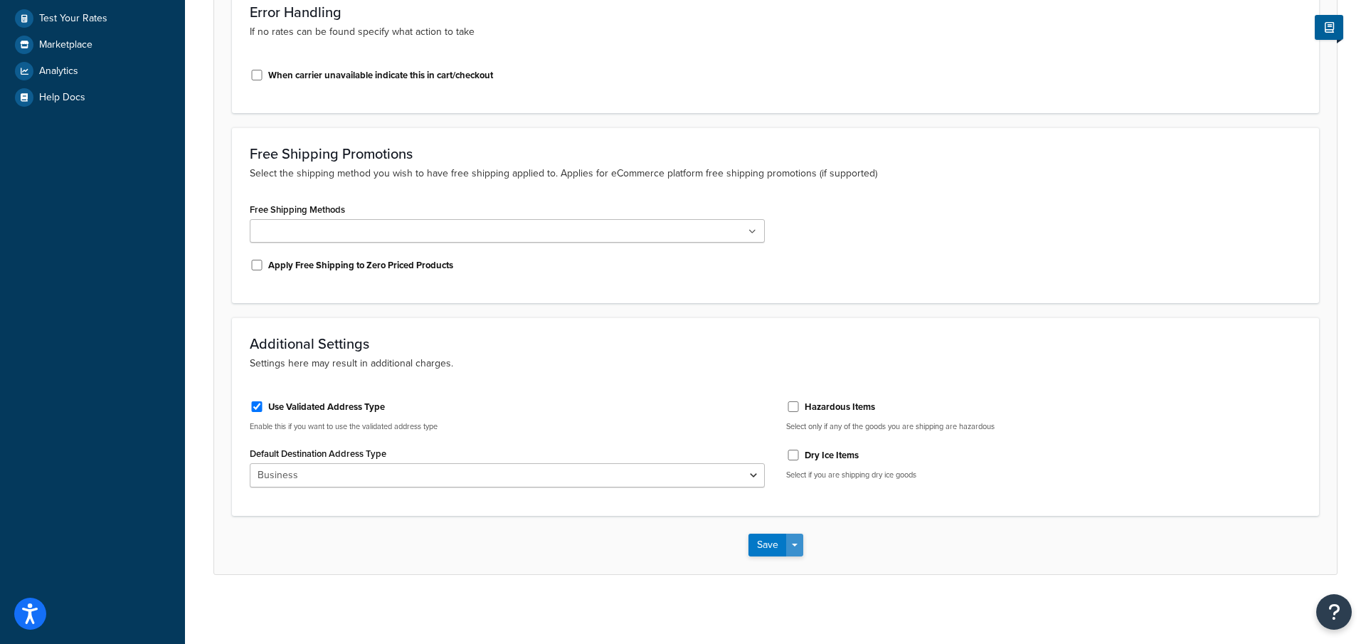
click at [799, 547] on button "Save Dropdown" at bounding box center [794, 544] width 17 height 23
click at [799, 566] on button "Save and Edit" at bounding box center [800, 571] width 104 height 30
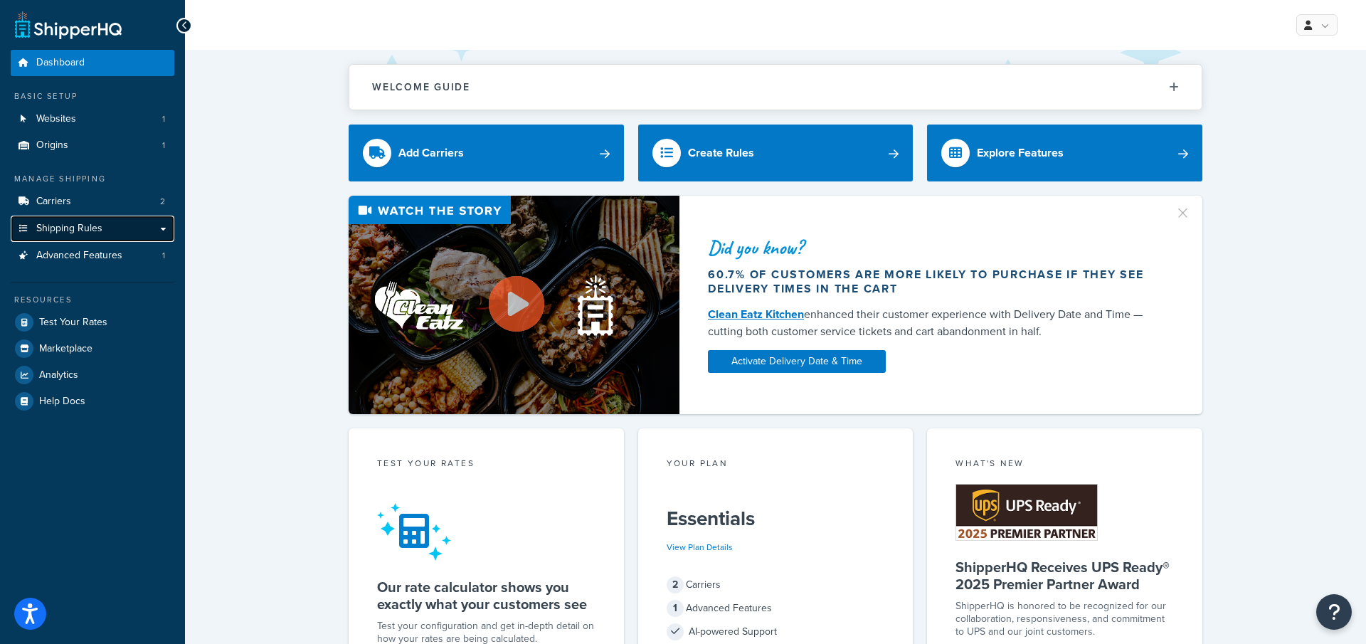
click at [121, 227] on link "Shipping Rules" at bounding box center [93, 228] width 164 height 26
click at [105, 206] on link "Carriers 2" at bounding box center [93, 201] width 164 height 26
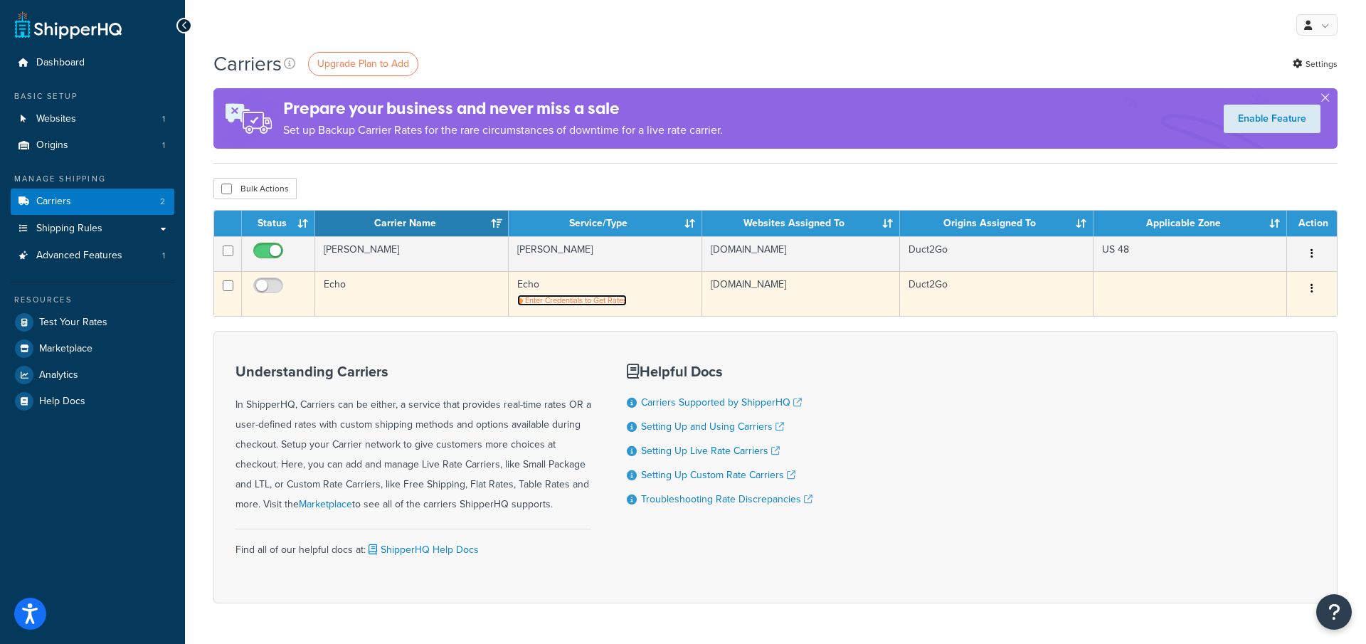
click at [554, 302] on span "Enter Credentials to Get Rates" at bounding box center [576, 299] width 102 height 11
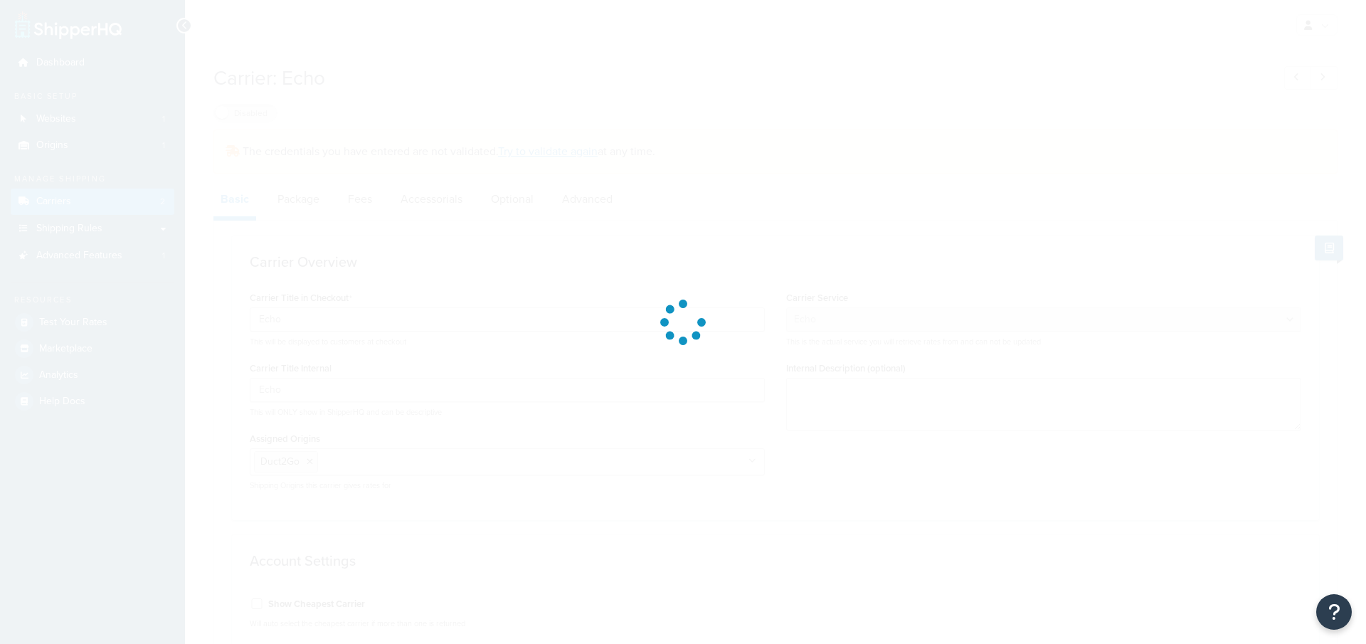
select select "echoFreight"
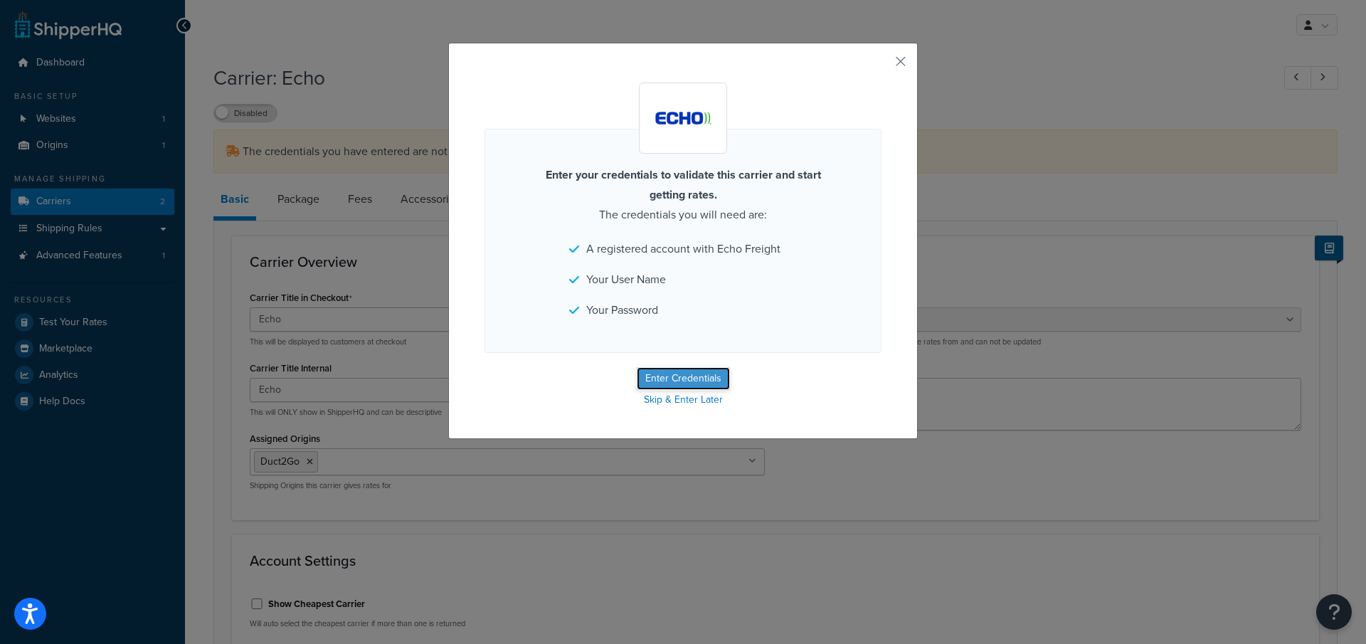
click at [679, 380] on button "Enter Credentials" at bounding box center [683, 378] width 93 height 23
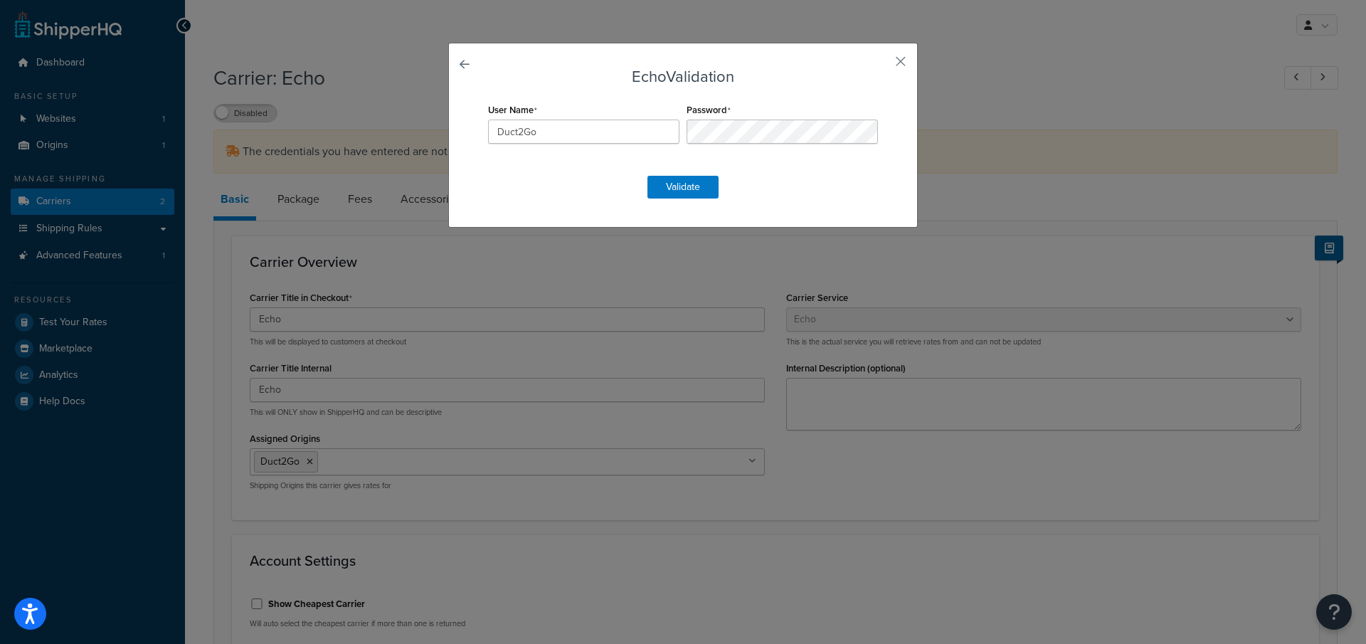
click at [698, 173] on form "Echo Validation User Name Duct2Go Password Validate" at bounding box center [682, 133] width 397 height 130
click at [698, 184] on button "Validate" at bounding box center [682, 187] width 71 height 23
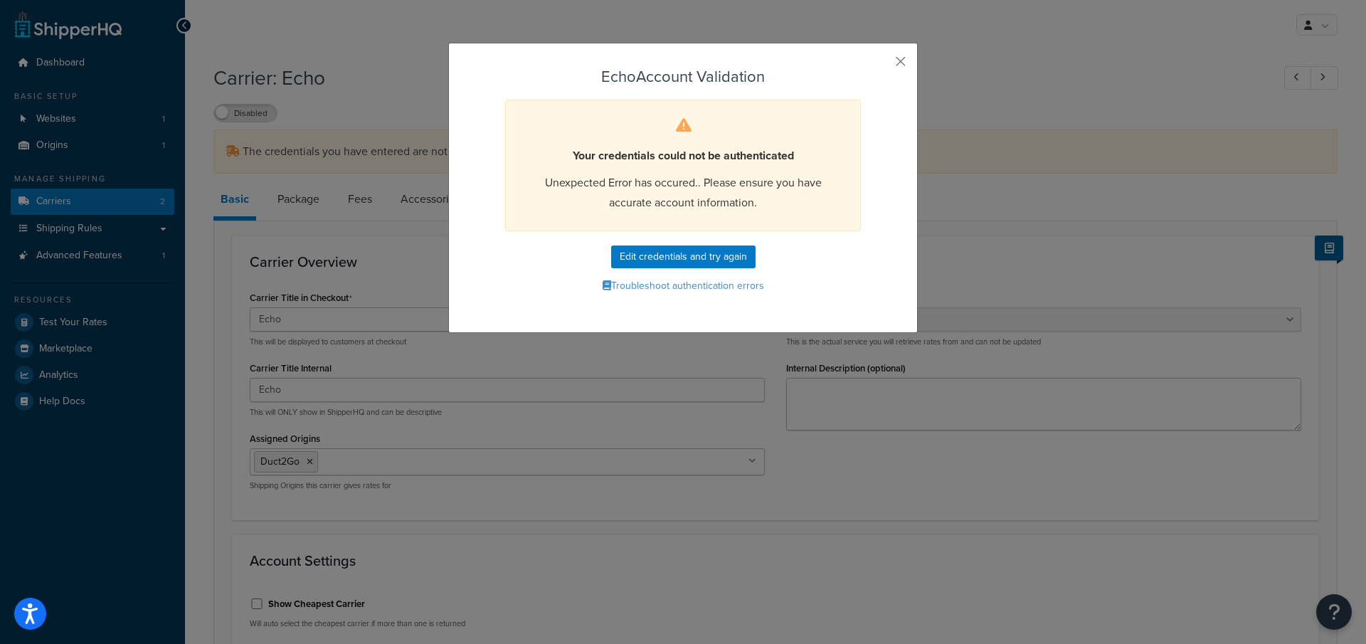
click at [701, 238] on form "Echo Account Validation Your credentials could not be authenticated Unexpected …" at bounding box center [682, 182] width 397 height 228
click at [701, 248] on button "Edit credentials and try again" at bounding box center [683, 256] width 144 height 23
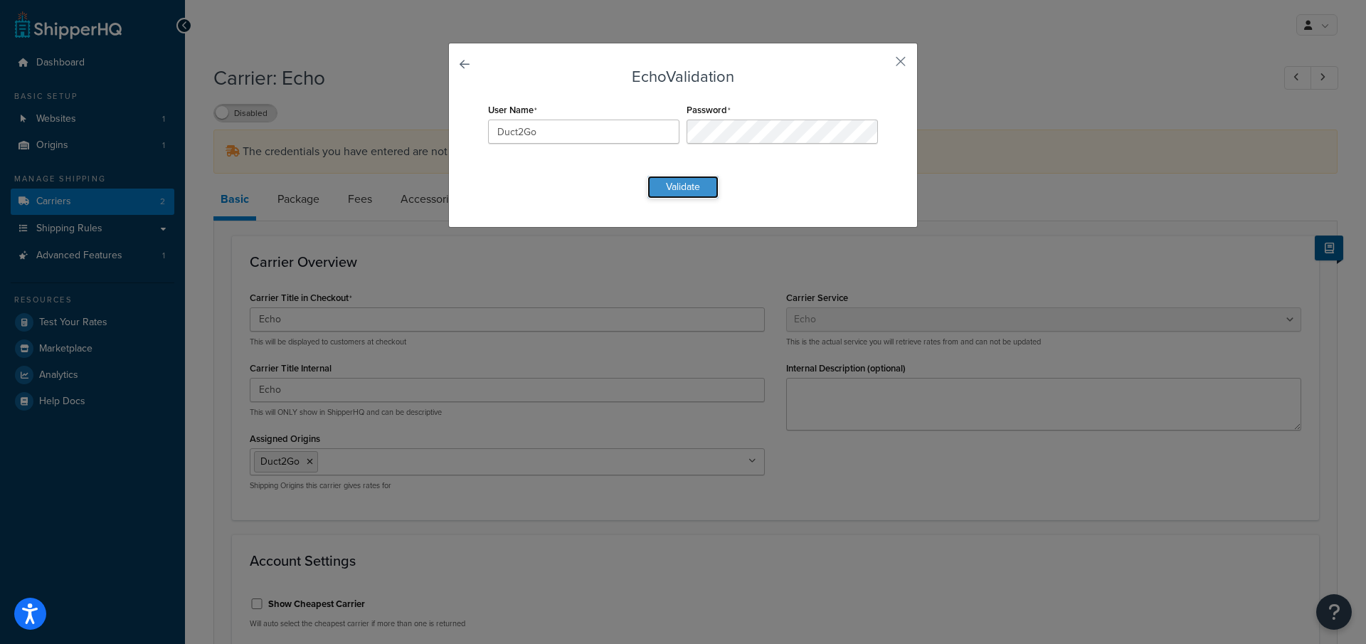
click at [689, 185] on button "Validate" at bounding box center [682, 187] width 71 height 23
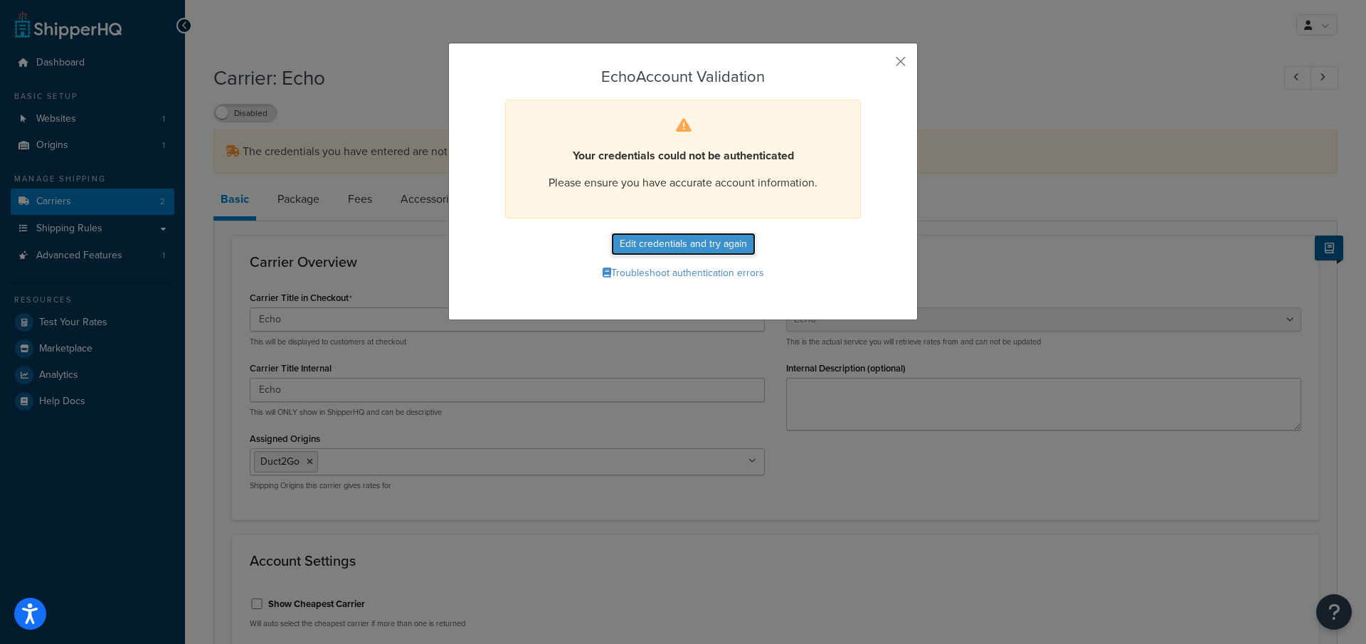
click at [690, 240] on button "Edit credentials and try again" at bounding box center [683, 244] width 144 height 23
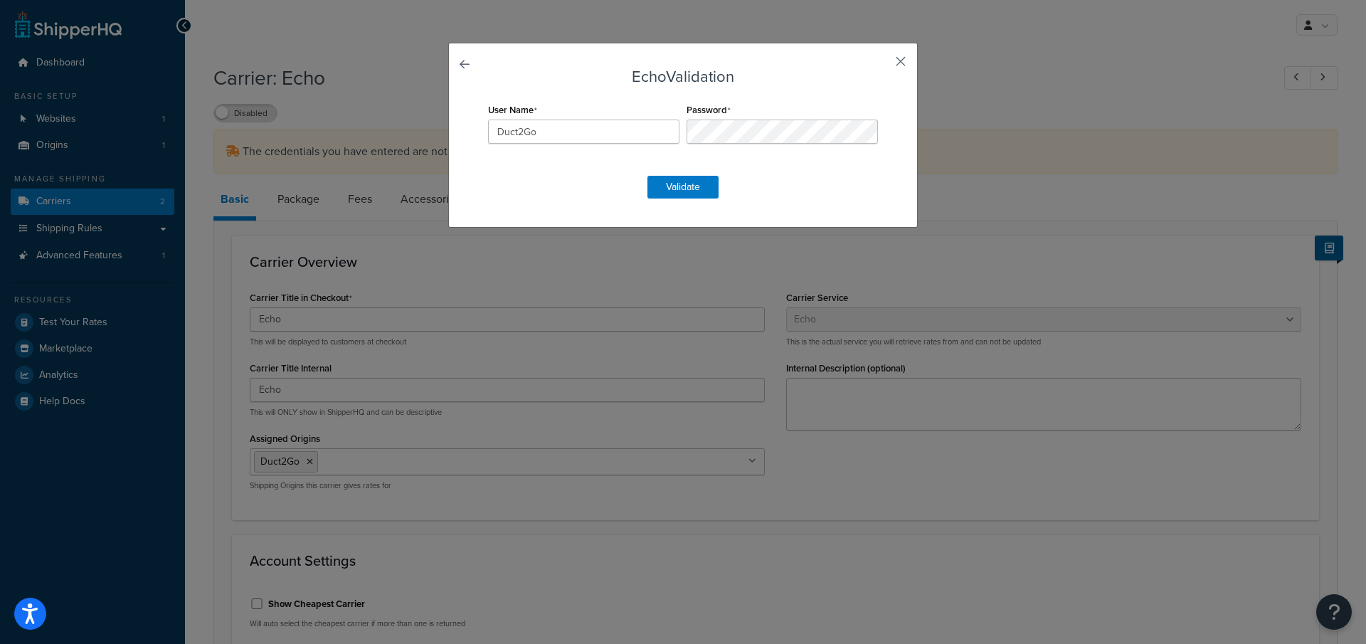
click at [881, 65] on button "button" at bounding box center [880, 67] width 4 height 4
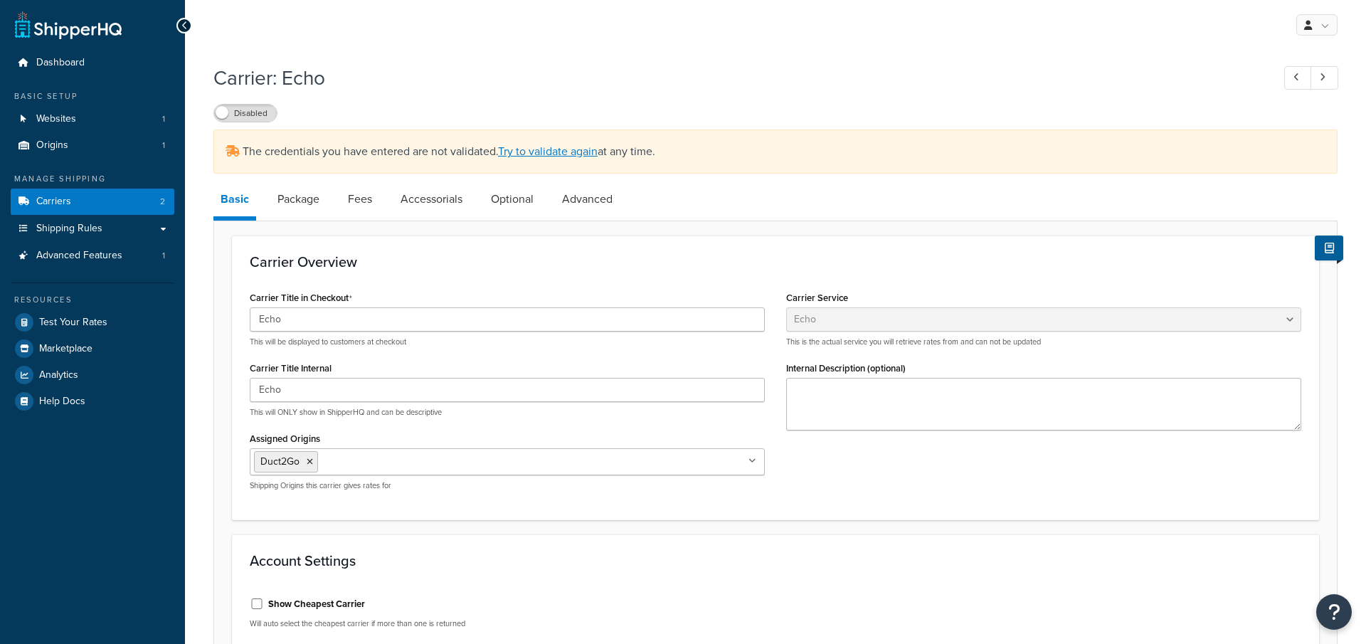
select select "echoFreight"
